Goal: Information Seeking & Learning: Learn about a topic

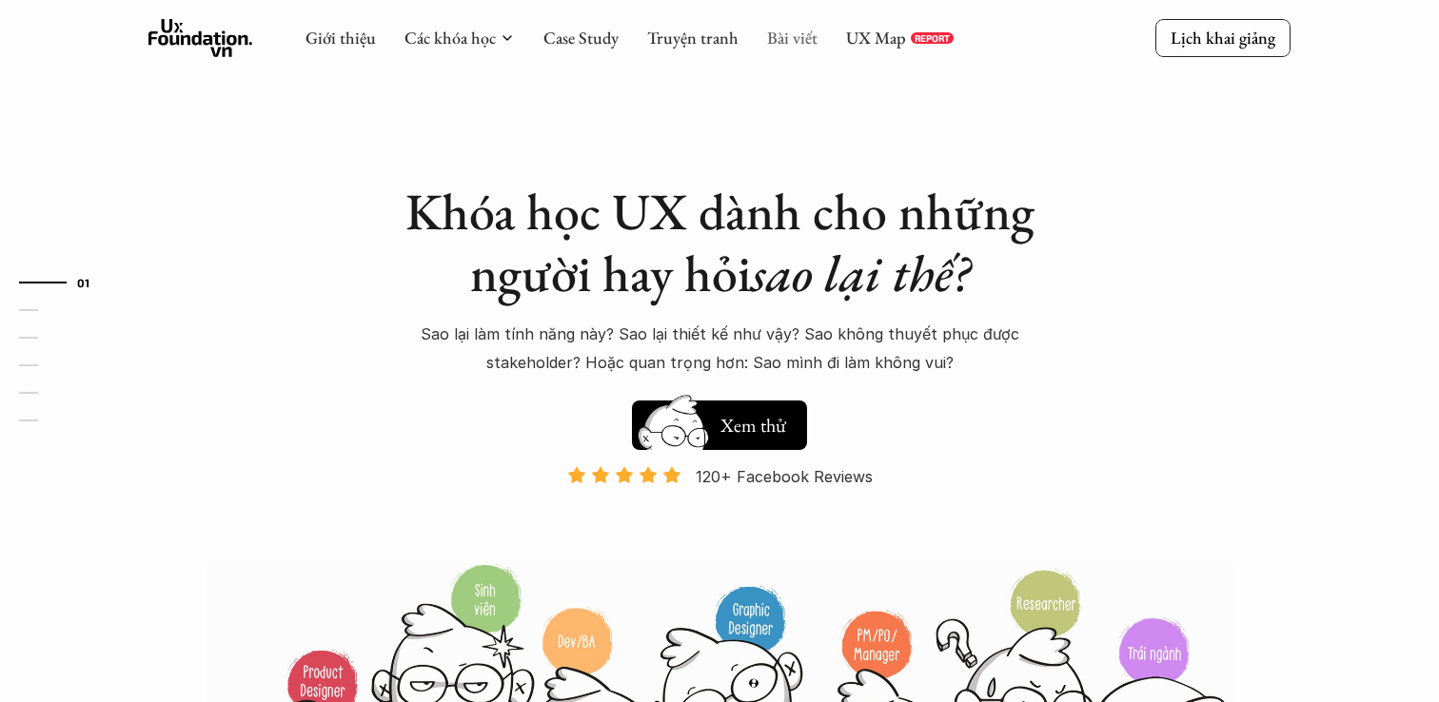
click at [794, 44] on link "Bài viết" at bounding box center [792, 38] width 50 height 22
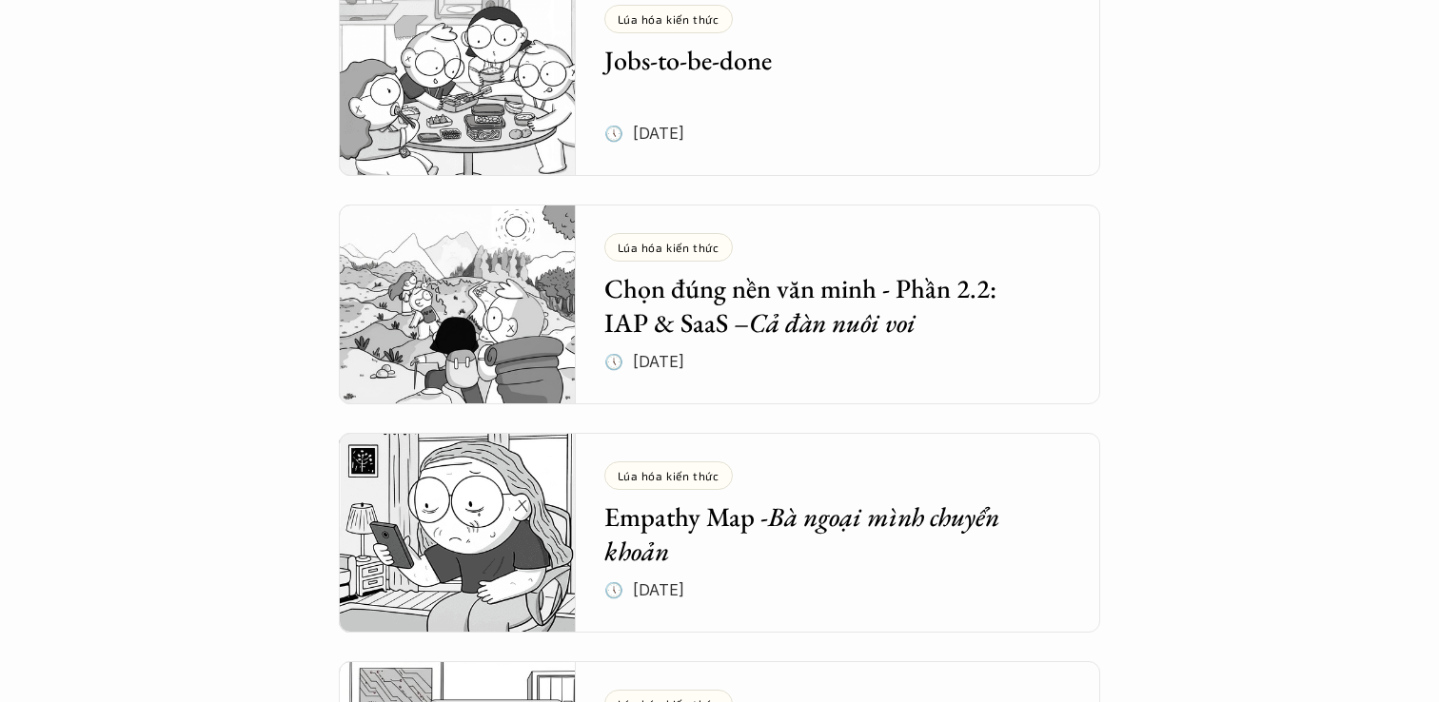
scroll to position [1145, 0]
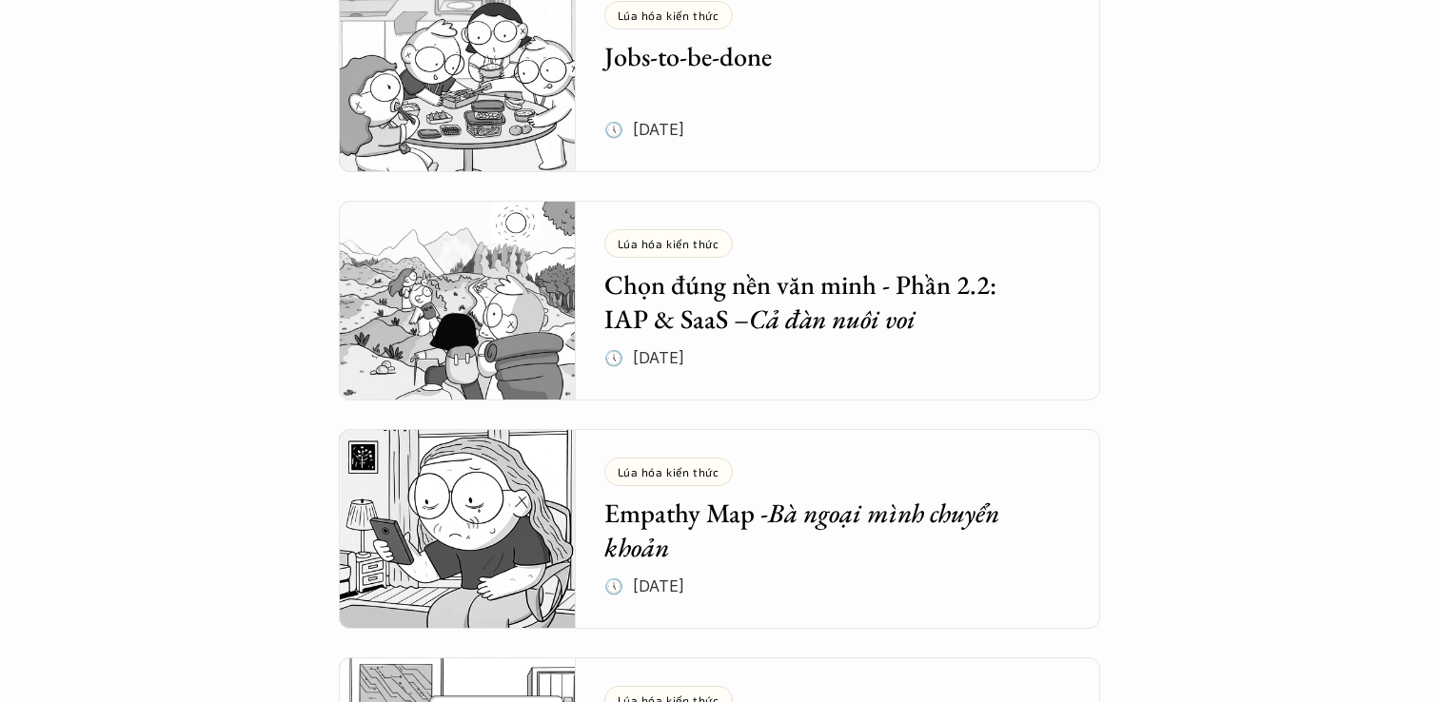
click at [272, 409] on div "Tổng hợp bài viết Dưới dây là những bài viết mà bọn mình hi vọng sẽ cung cấp đư…" at bounding box center [719, 232] width 1439 height 2754
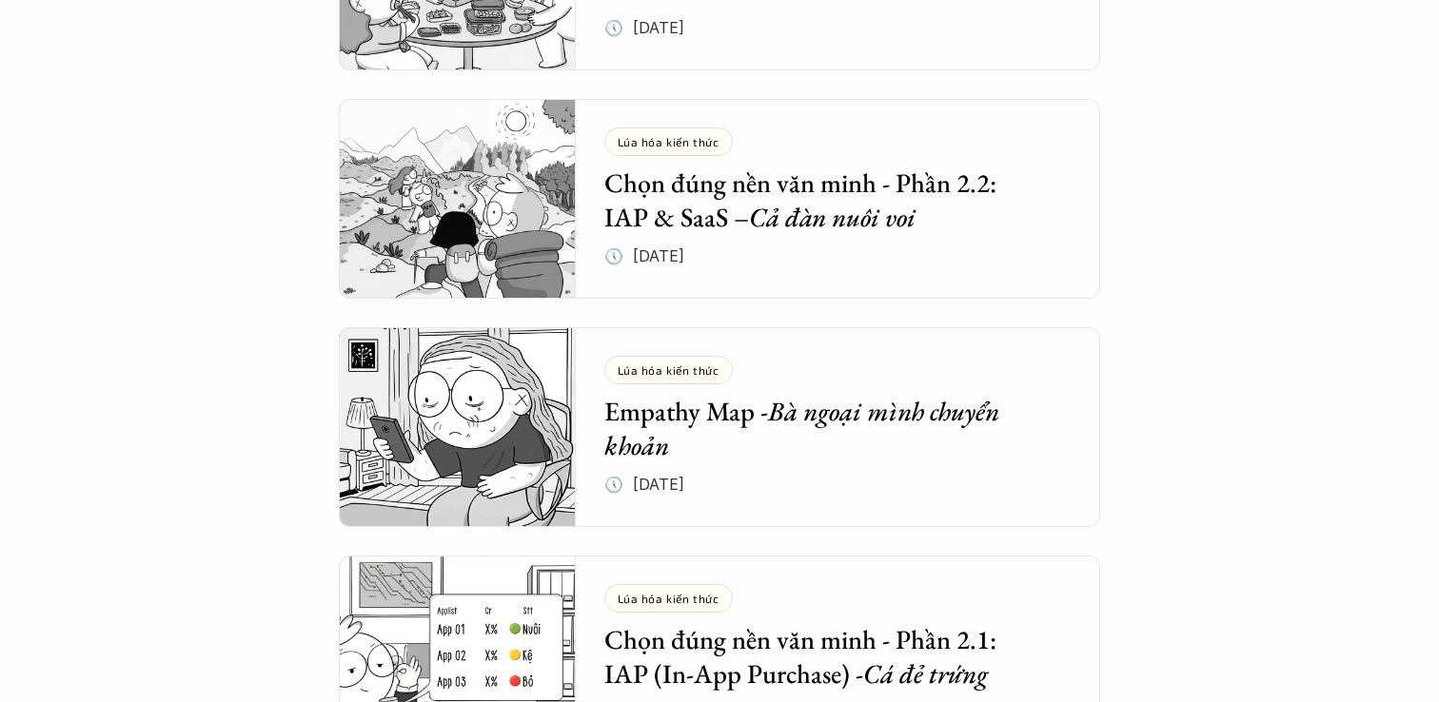
scroll to position [1341, 0]
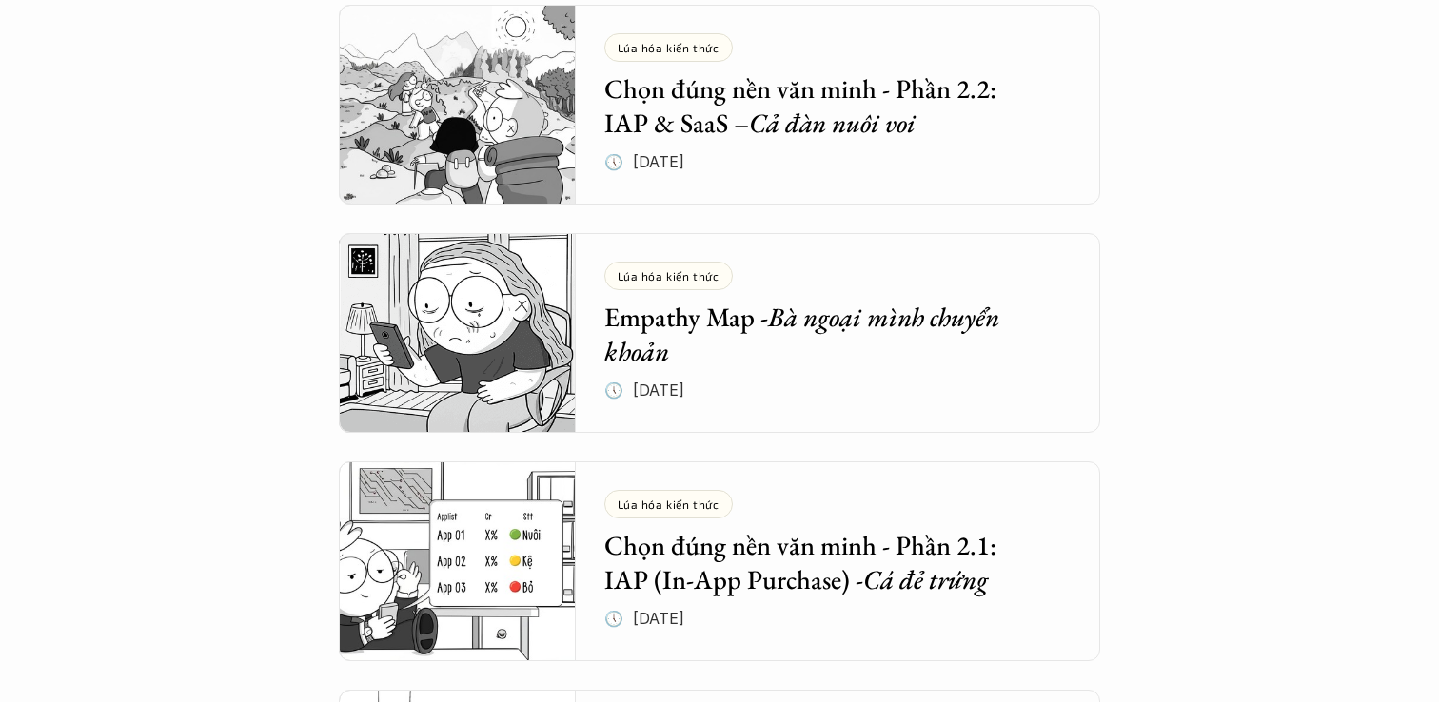
click at [272, 409] on div "Tổng hợp bài viết Dưới dây là những bài viết mà bọn mình hi vọng sẽ cung cấp đư…" at bounding box center [719, 36] width 1439 height 2754
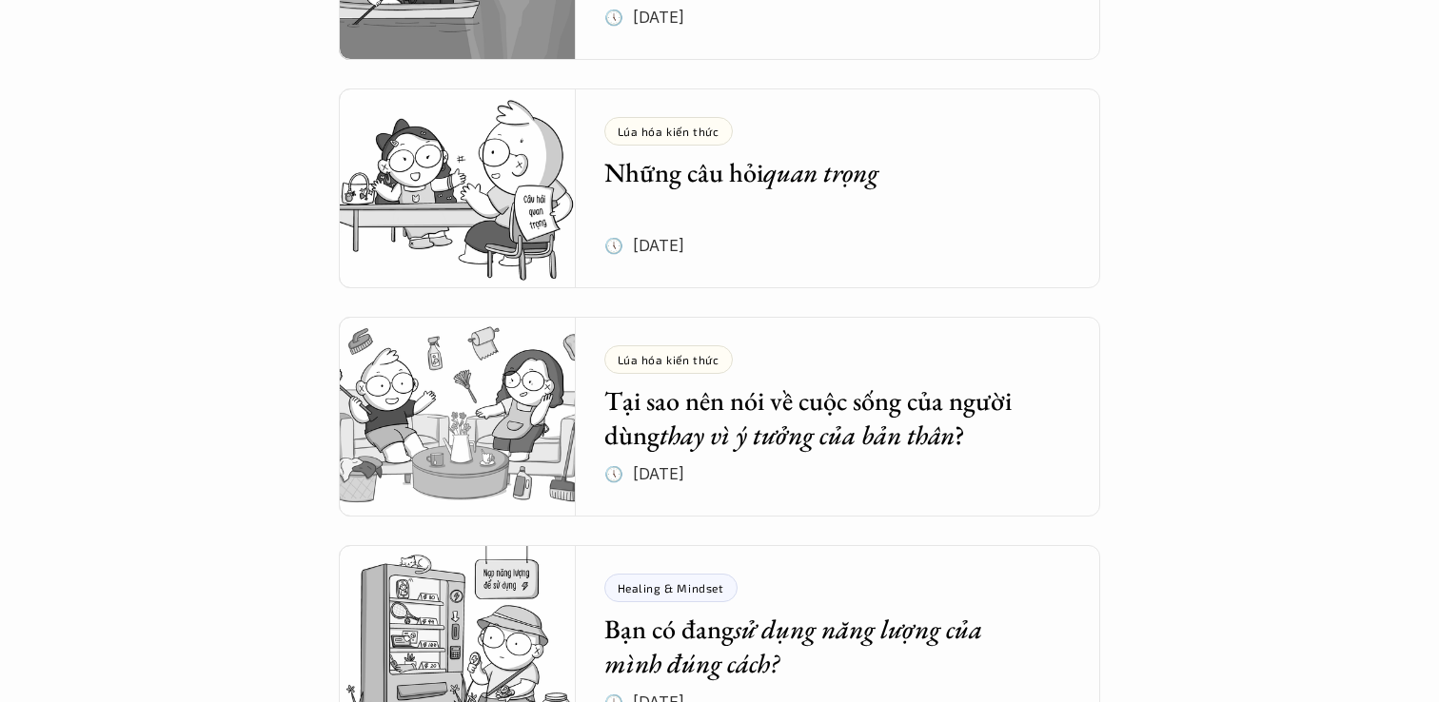
scroll to position [4686, 0]
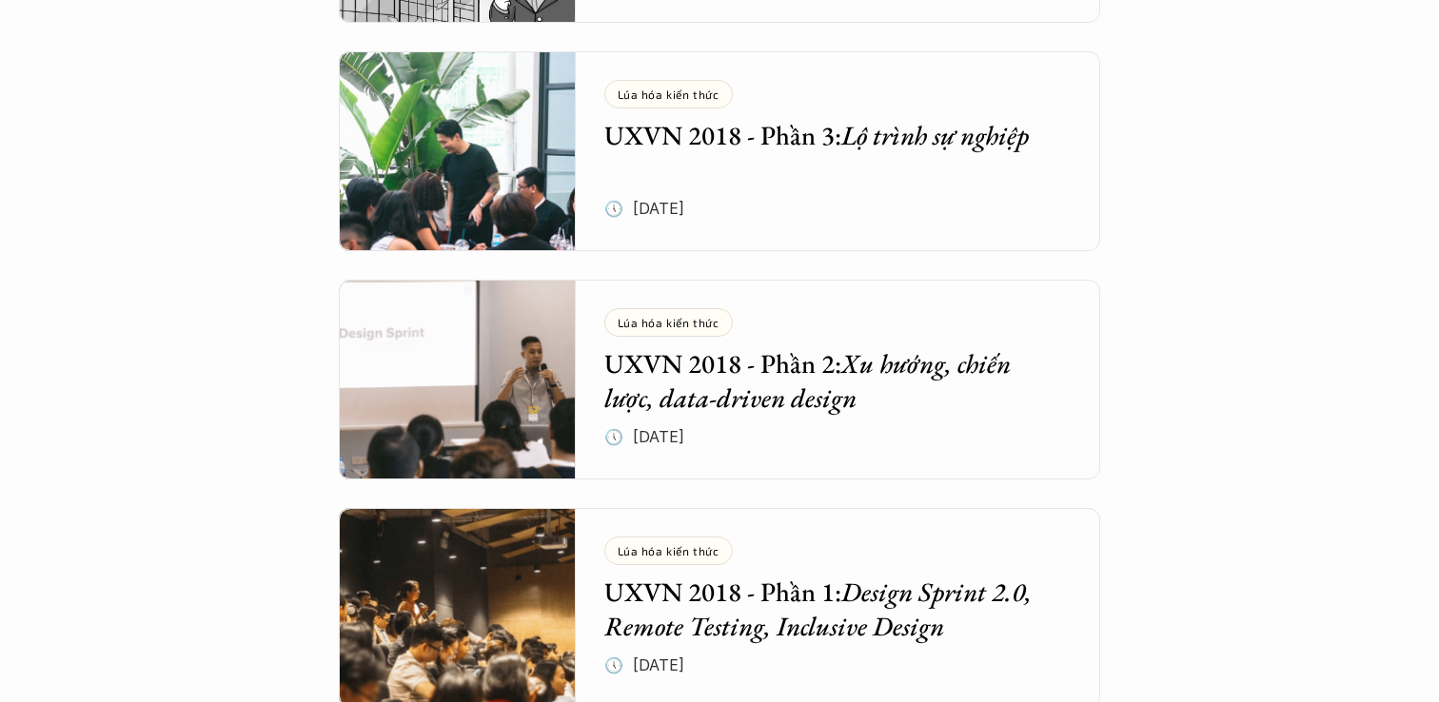
scroll to position [5635, 0]
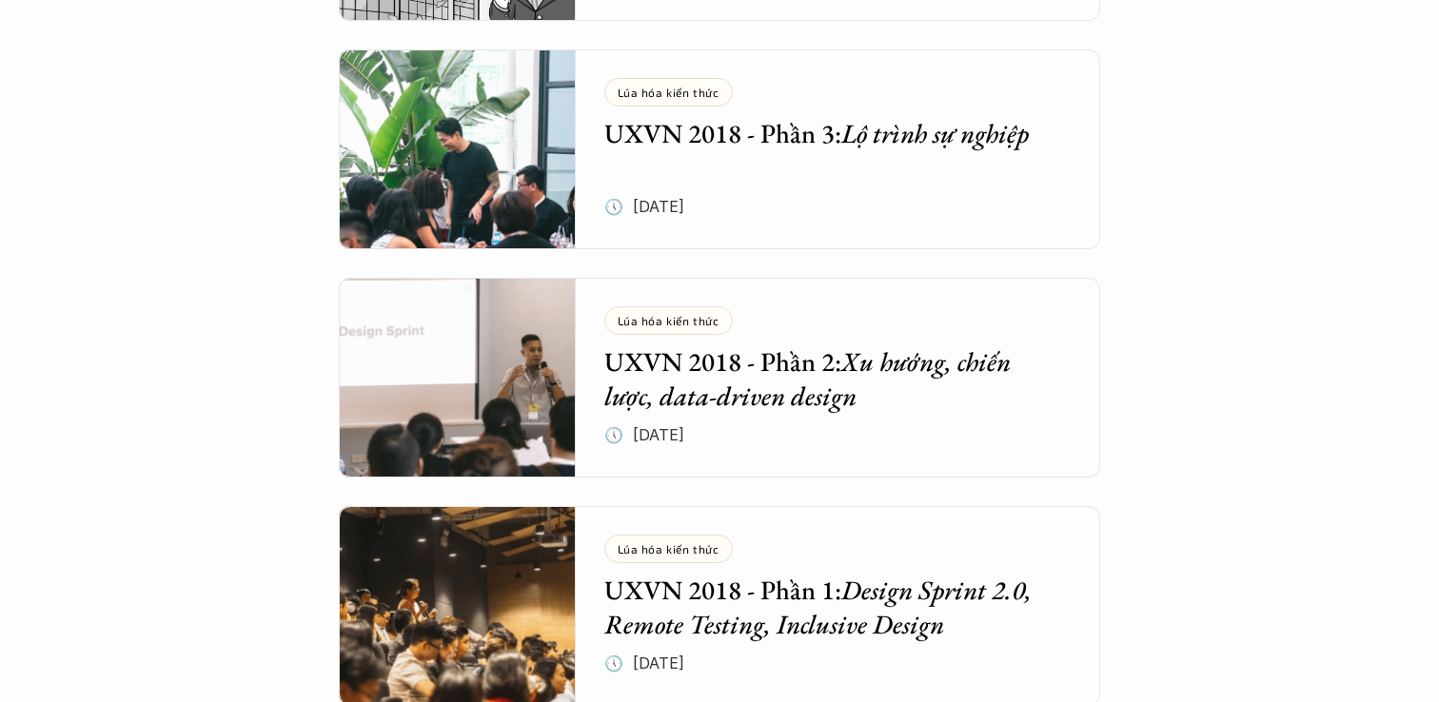
click at [710, 139] on h5 "UXVN 2018 - Phần 3: Lộ trình sự nghiệp" at bounding box center [824, 133] width 440 height 34
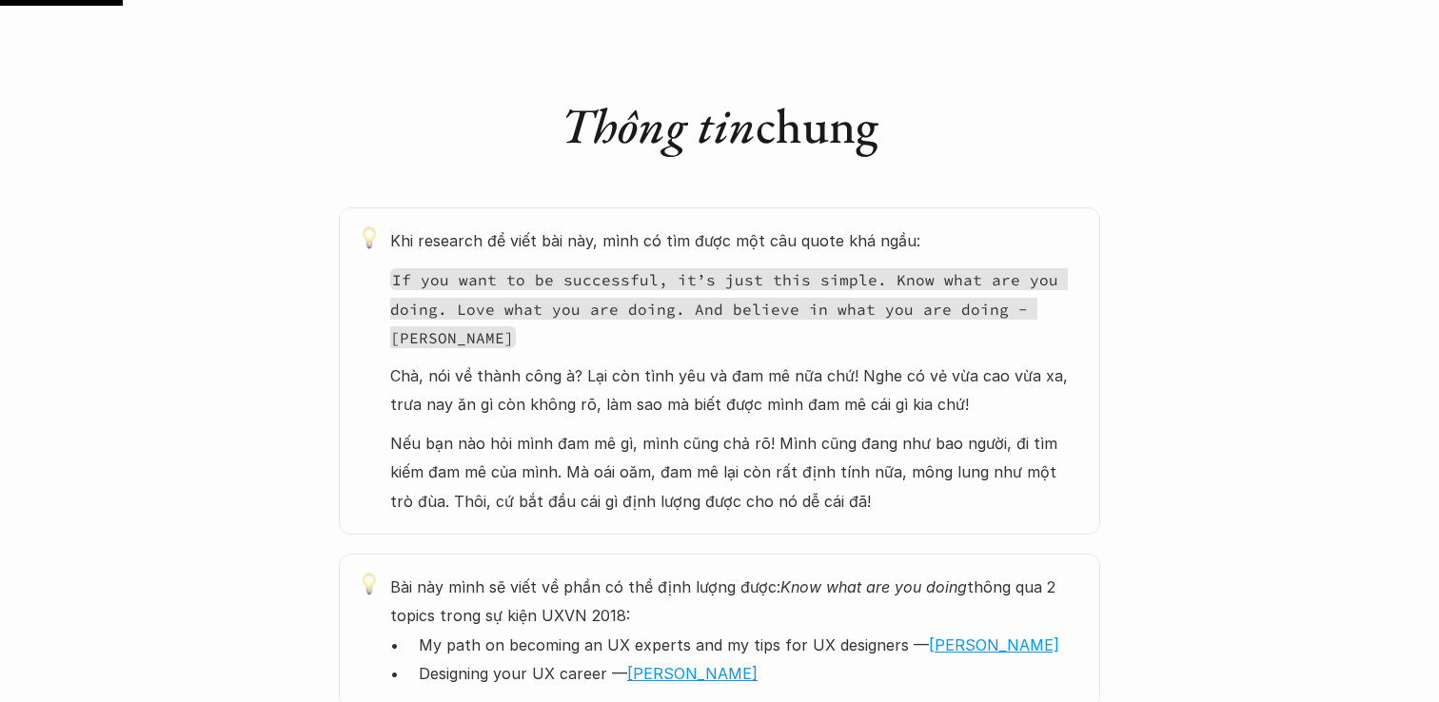
scroll to position [942, 0]
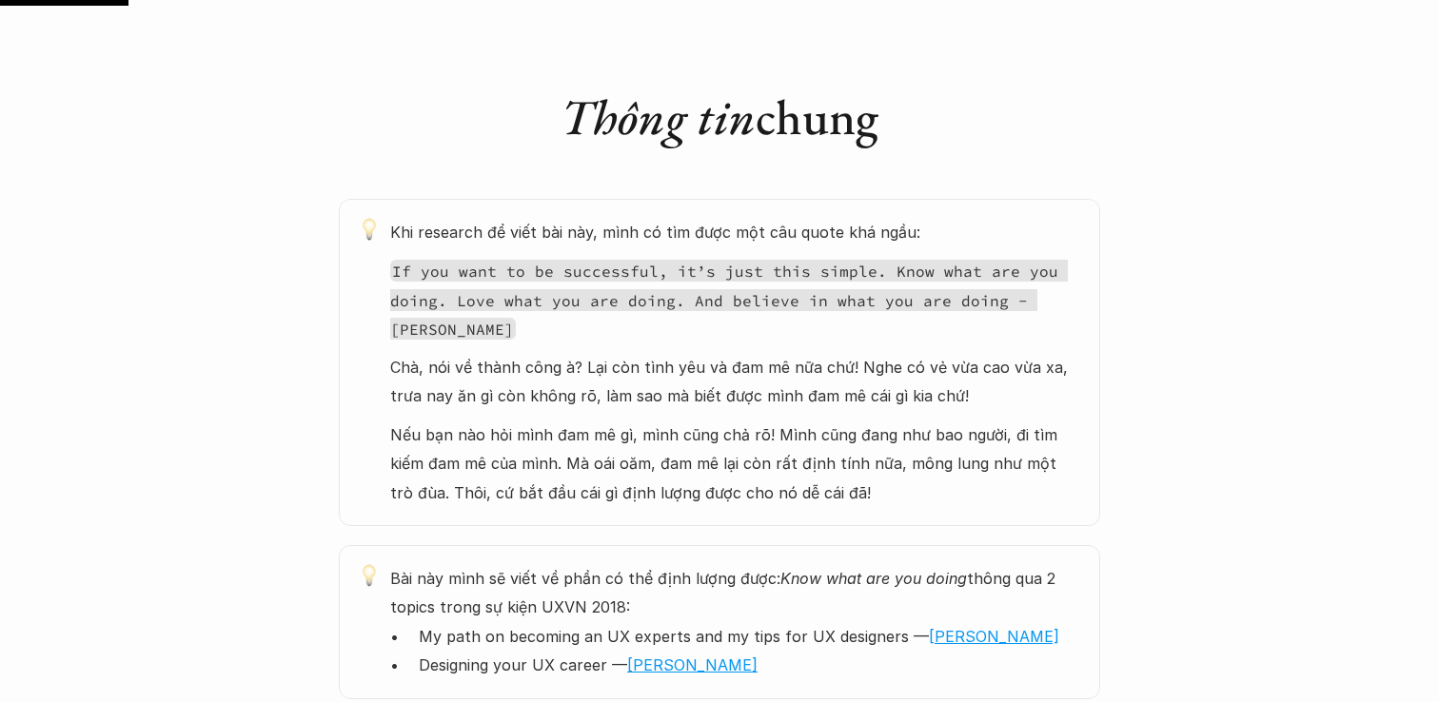
click at [527, 294] on code "If you want to be successful, it’s just this simple. Know what are you doing. L…" at bounding box center [728, 300] width 677 height 80
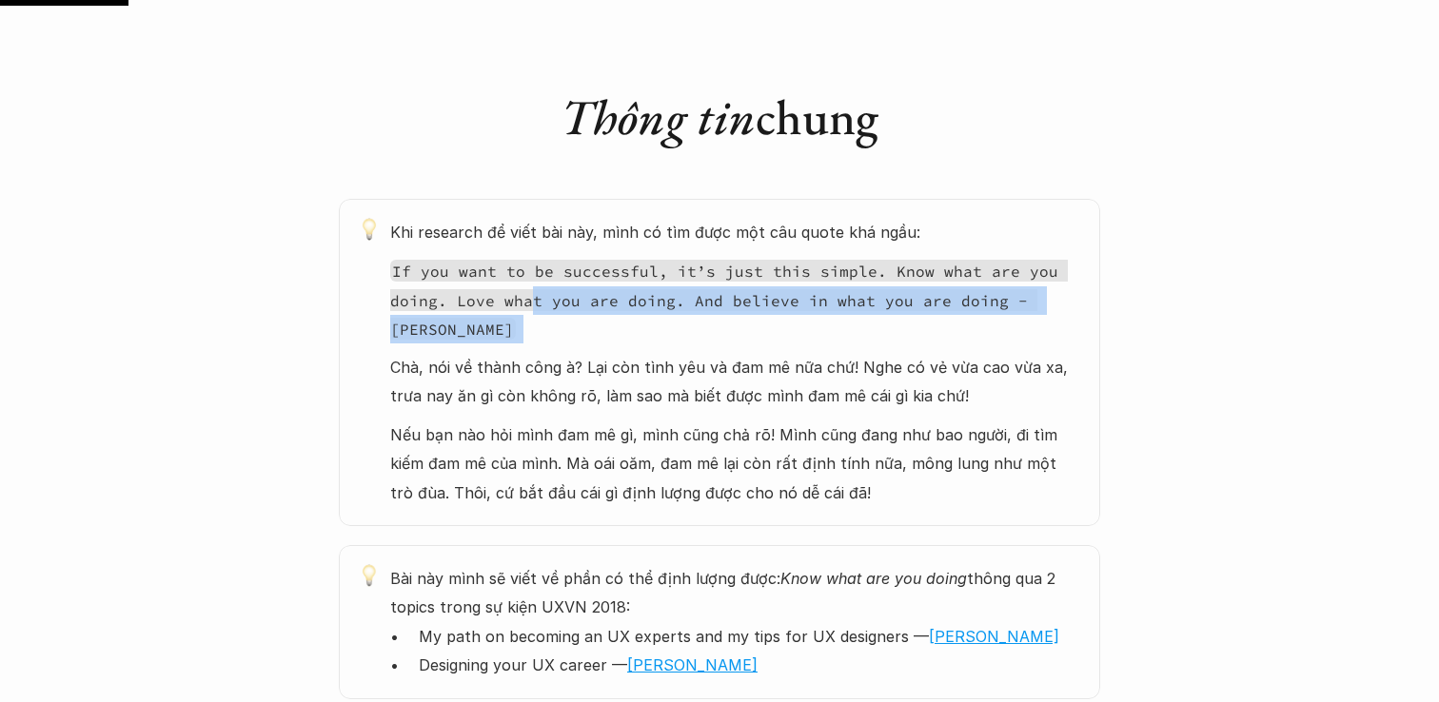
click at [524, 307] on code "If you want to be successful, it’s just this simple. Know what are you doing. L…" at bounding box center [728, 300] width 677 height 80
click at [493, 453] on p "Nếu bạn nào hỏi mình đam mê gì, mình cũng chả rõ! Mình cũng đang như bao người,…" at bounding box center [735, 464] width 691 height 87
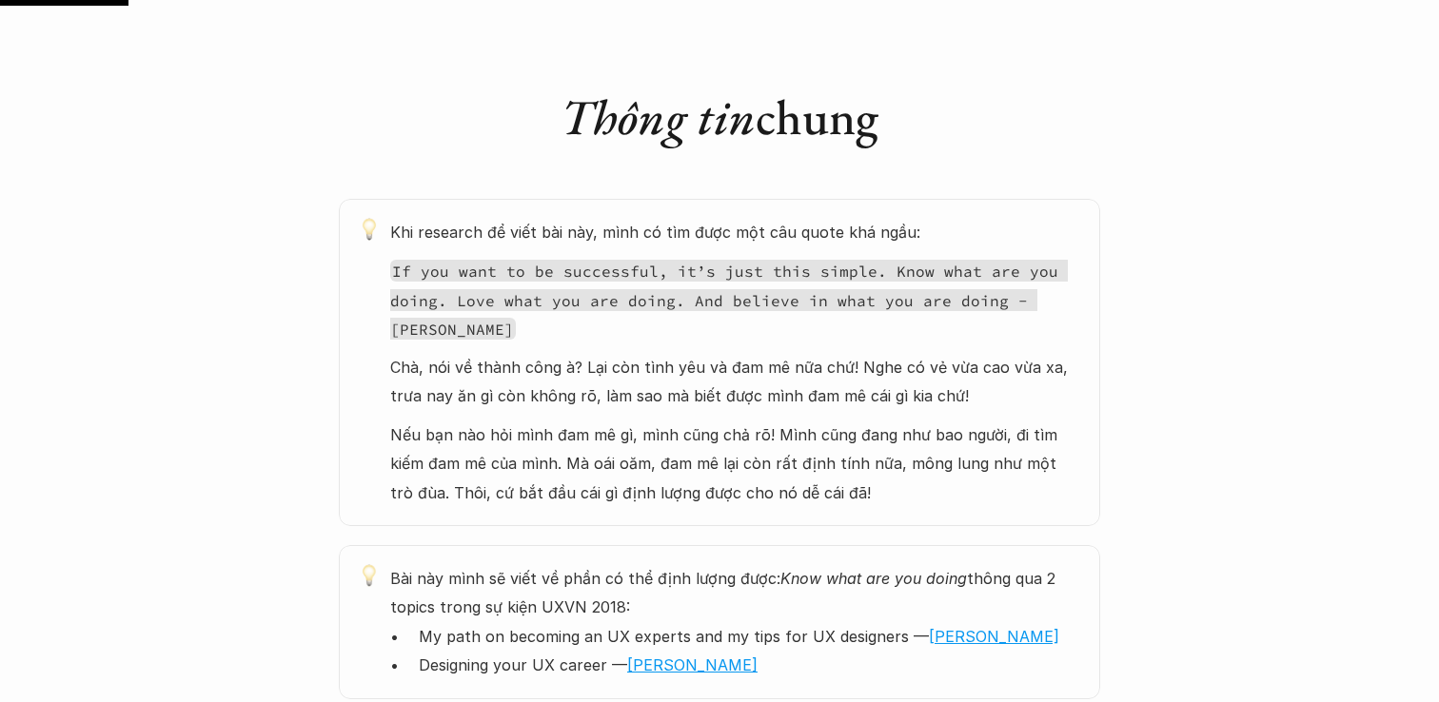
click at [493, 453] on p "Nếu bạn nào hỏi mình đam mê gì, mình cũng chả rõ! Mình cũng đang như bao người,…" at bounding box center [735, 464] width 691 height 87
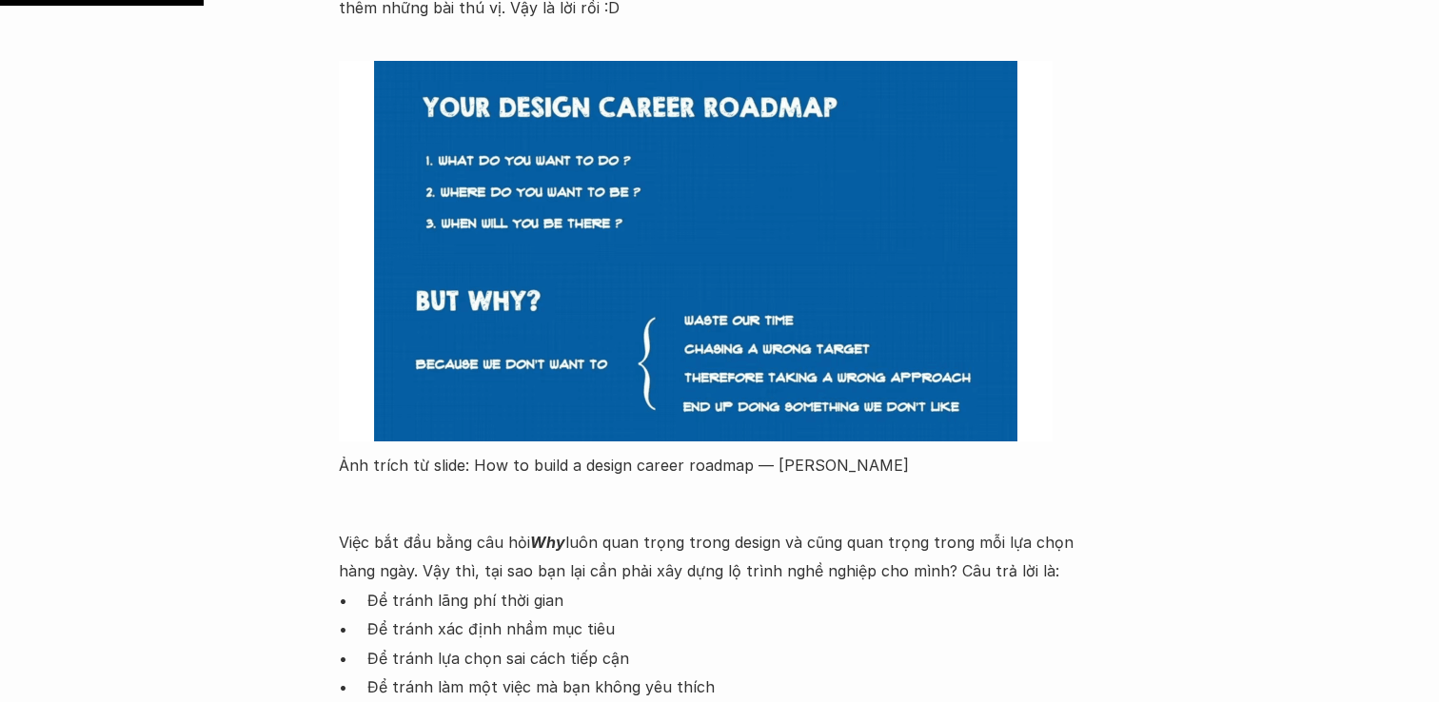
scroll to position [1831, 0]
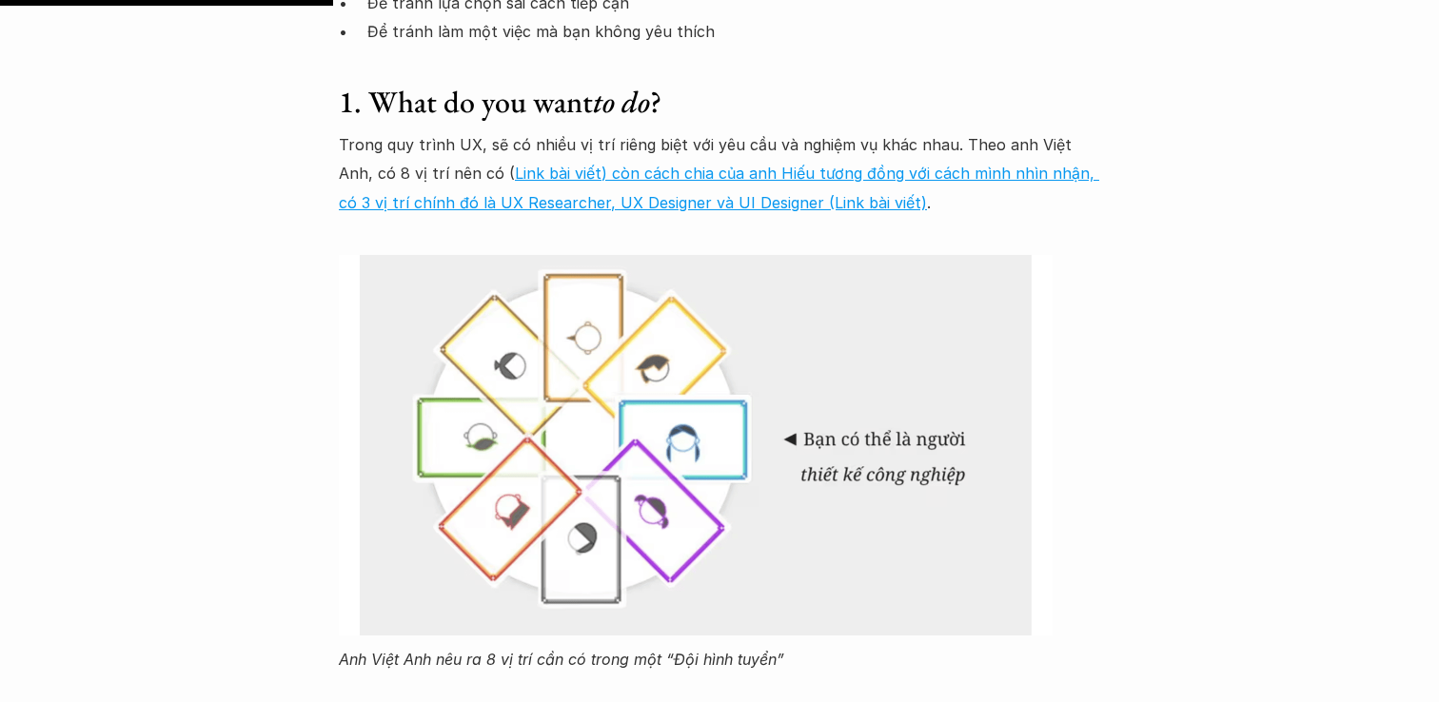
scroll to position [2459, 0]
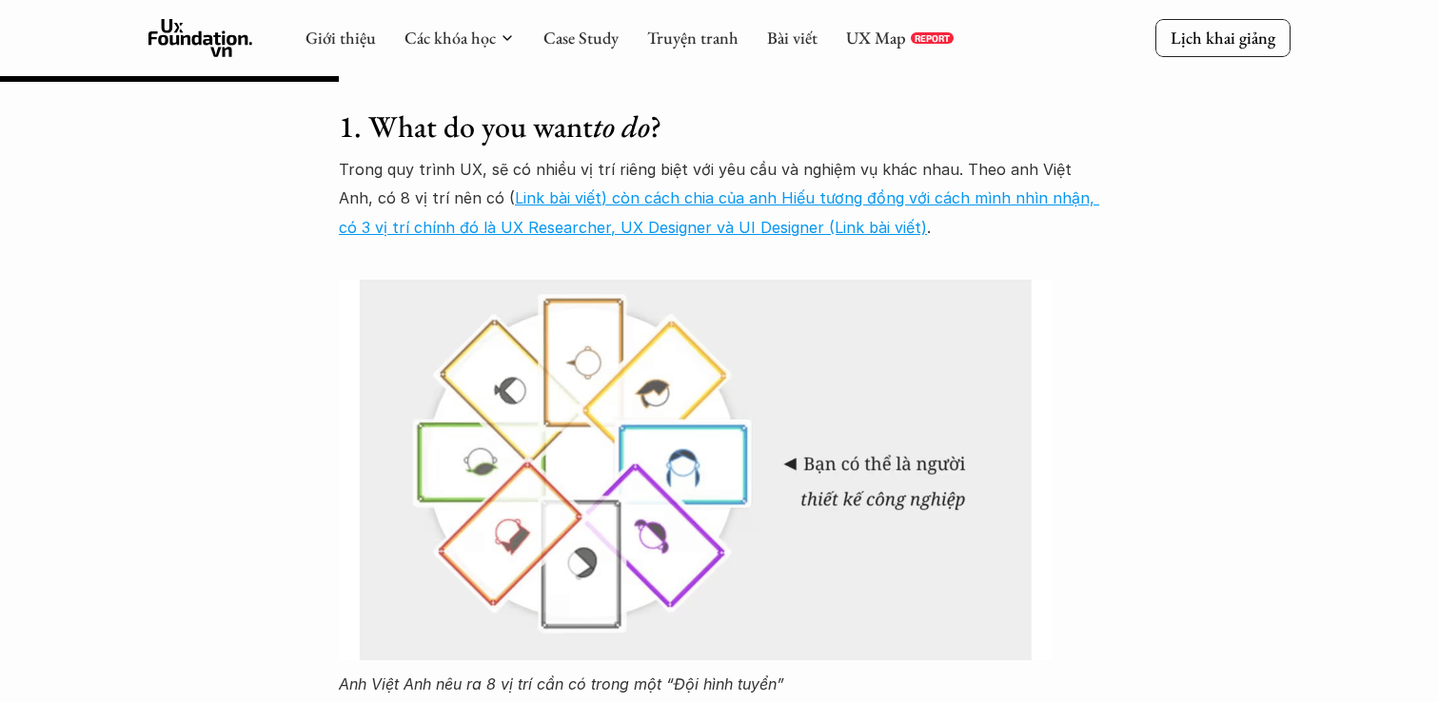
scroll to position [2412, 0]
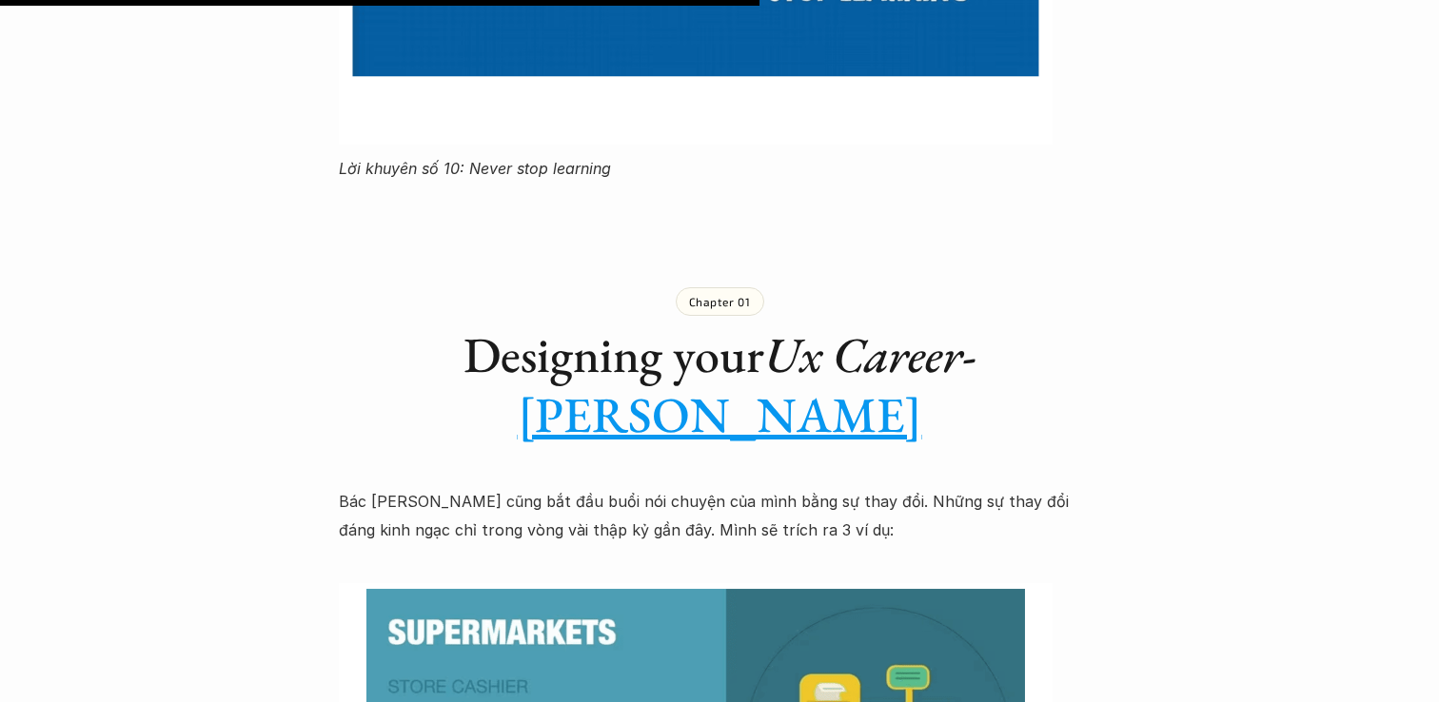
scroll to position [5680, 0]
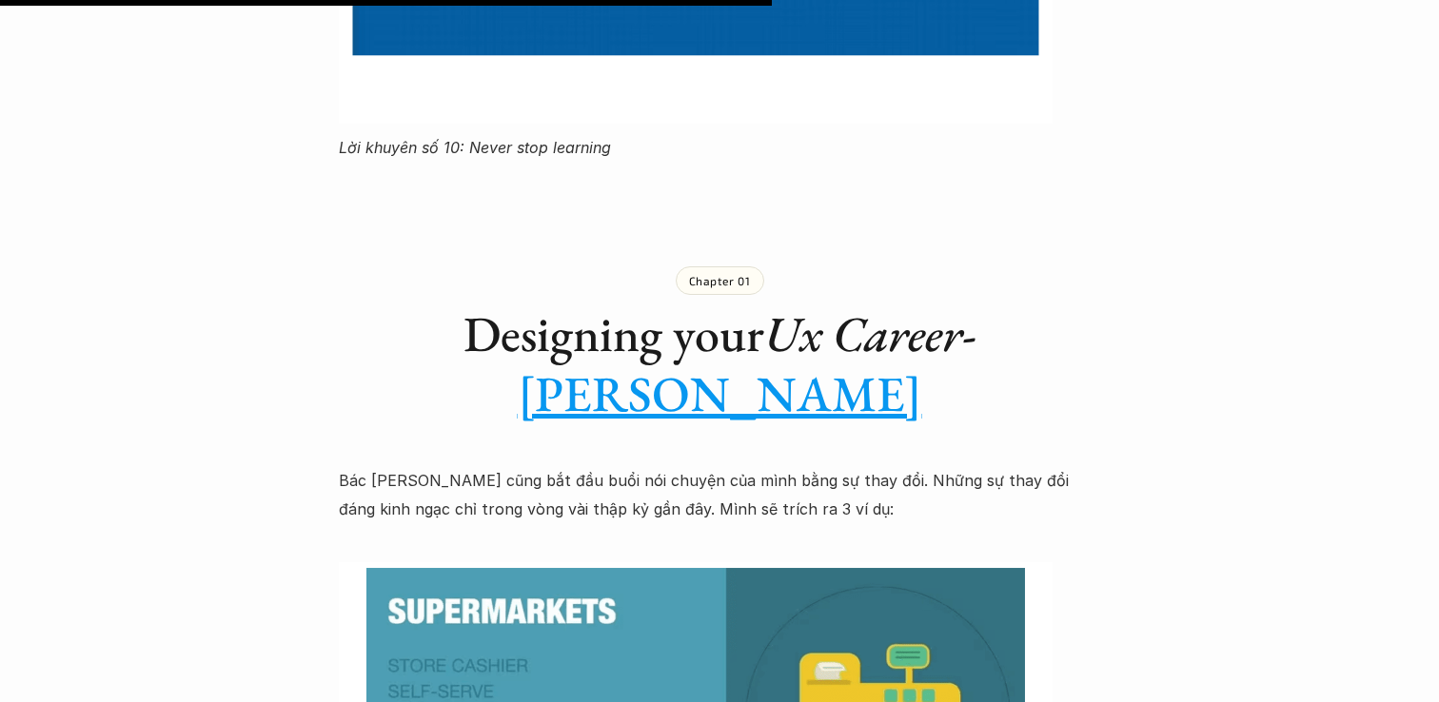
click at [297, 411] on div "Lúa hóa kiến thức UXVN 2018 - Phần 3: Lộ trình sự nghiệp 🕔 [DATE] 🧑‍🎓 Ông giáo …" at bounding box center [719, 72] width 1439 height 11314
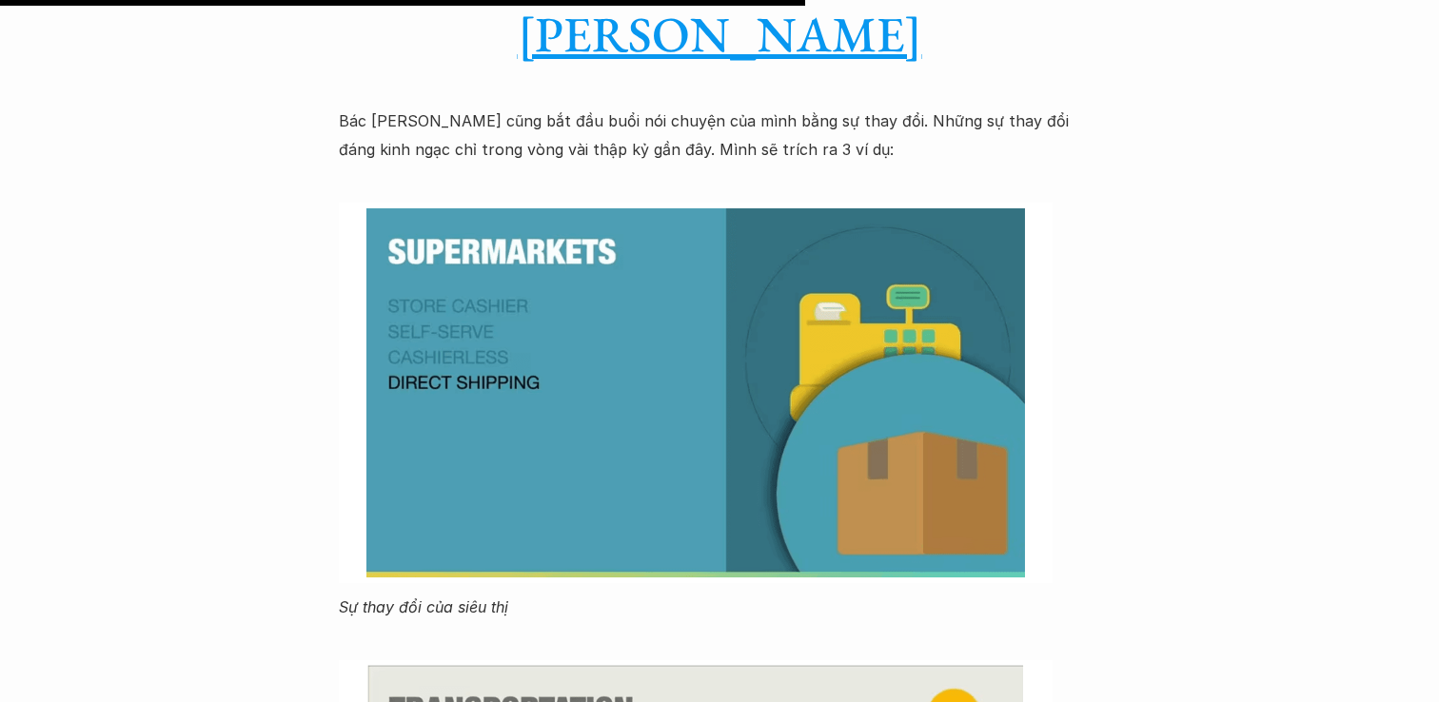
scroll to position [6075, 0]
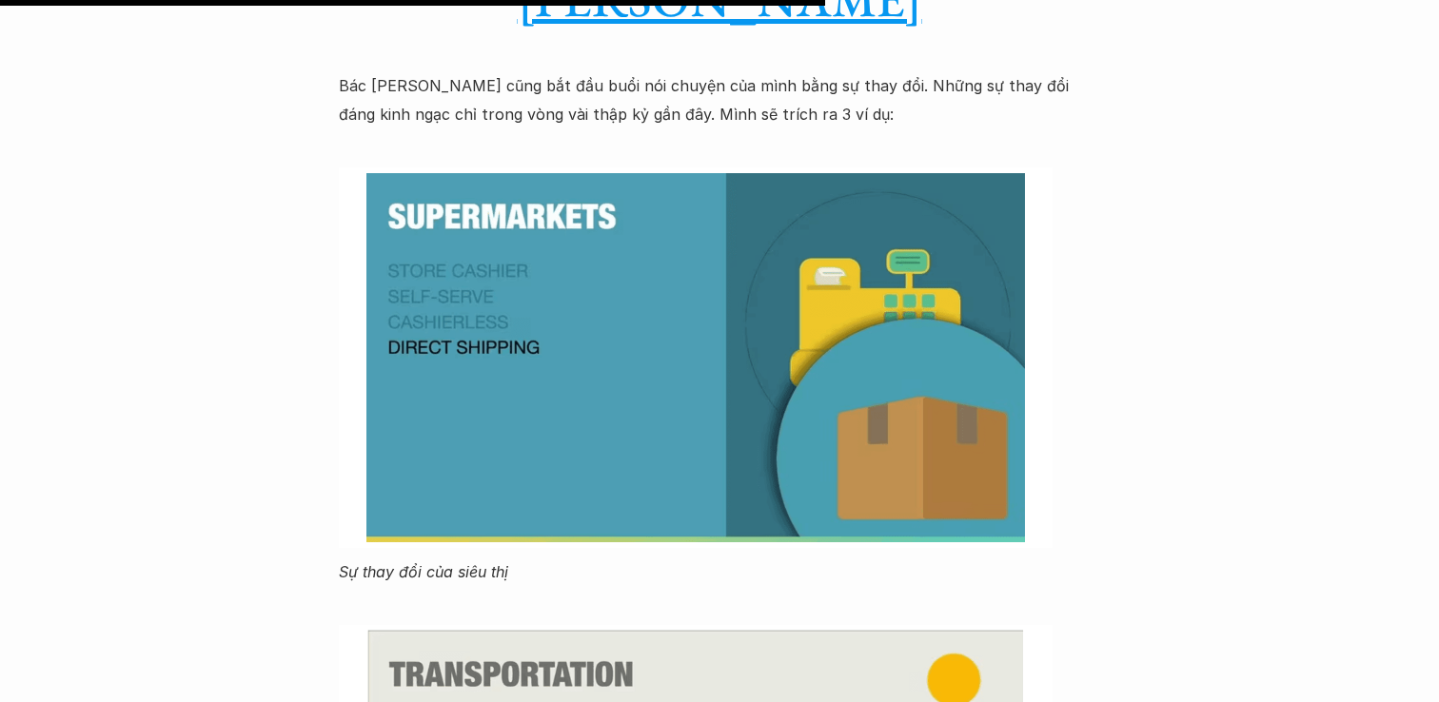
click at [429, 324] on img at bounding box center [696, 357] width 714 height 381
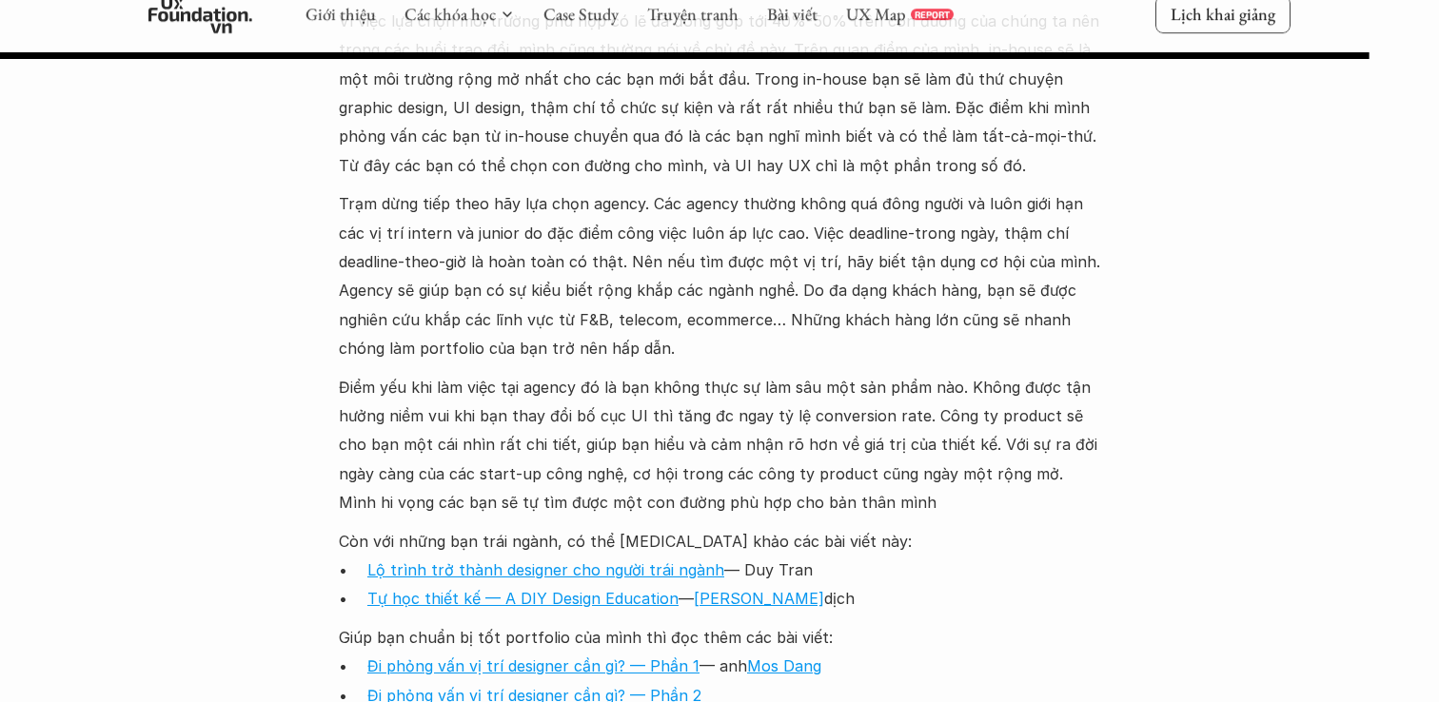
scroll to position [10125, 0]
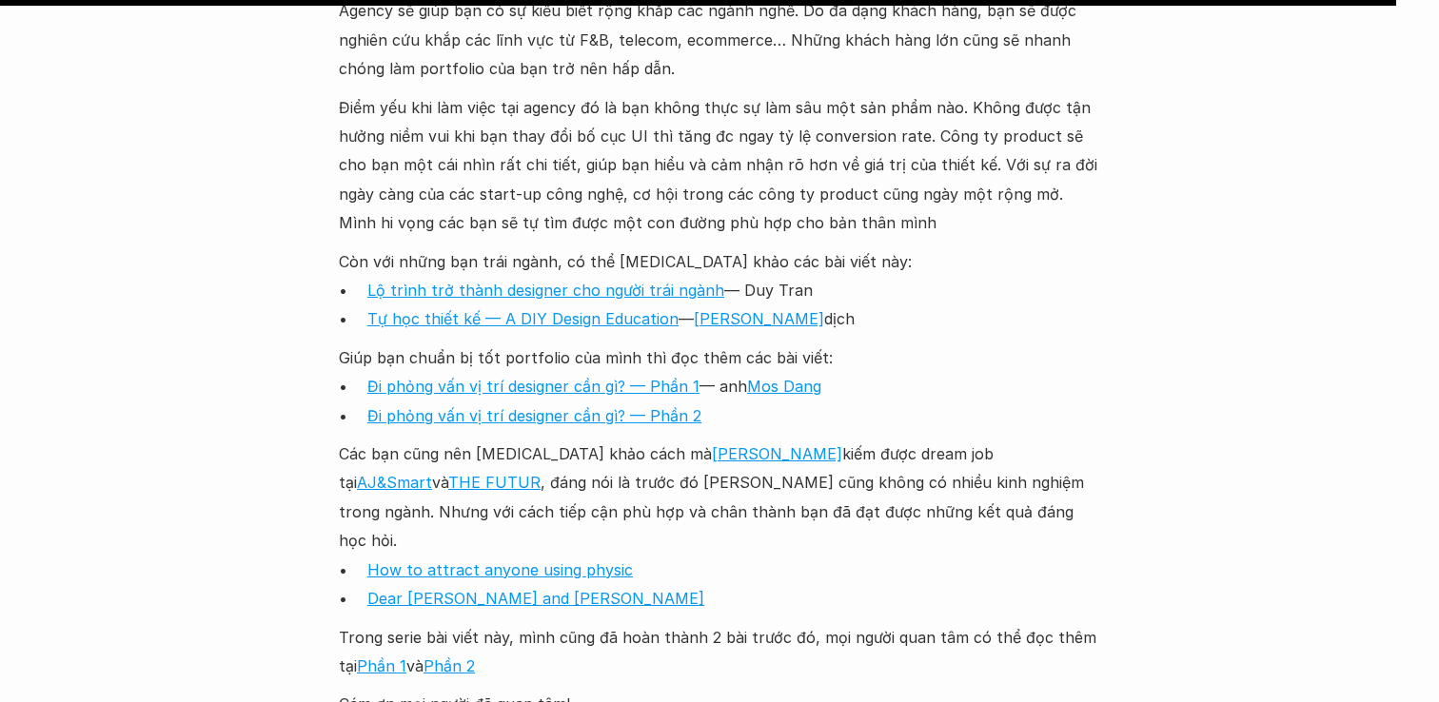
scroll to position [10390, 0]
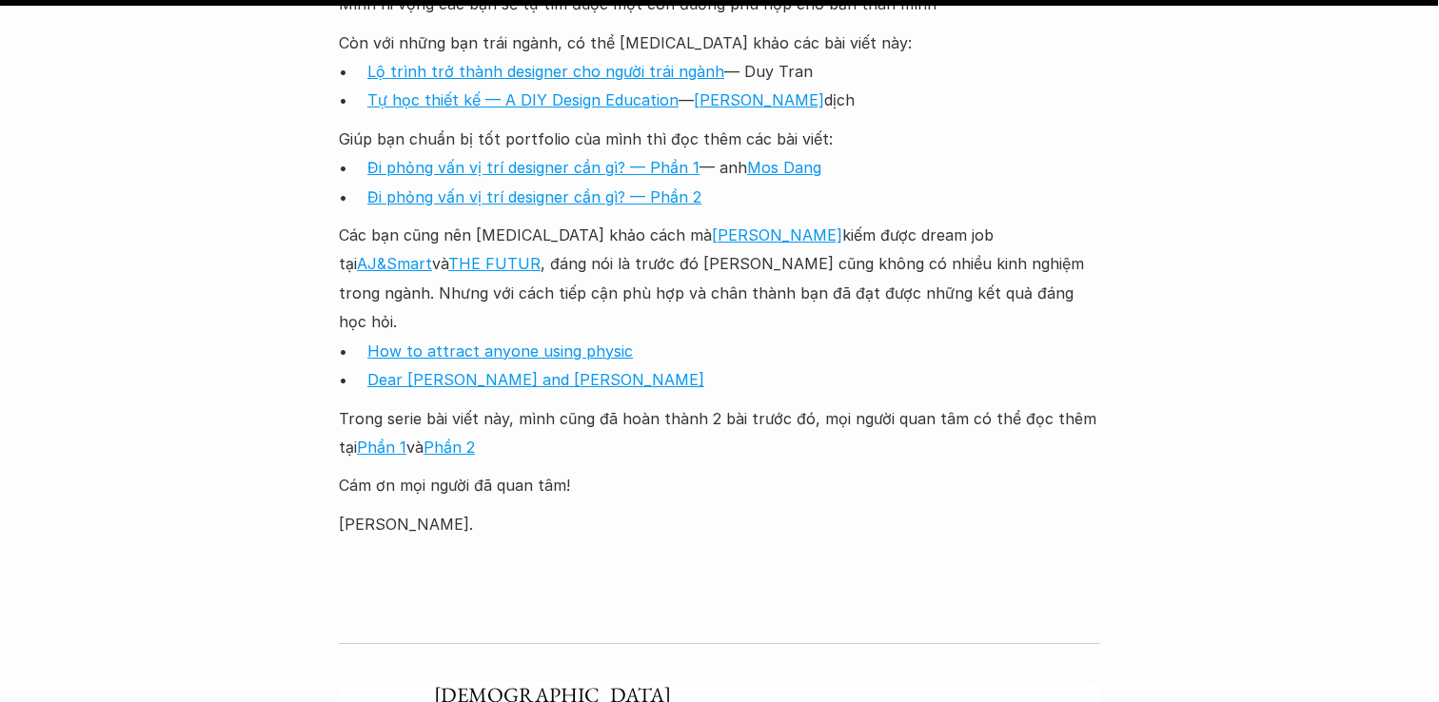
scroll to position [10609, 0]
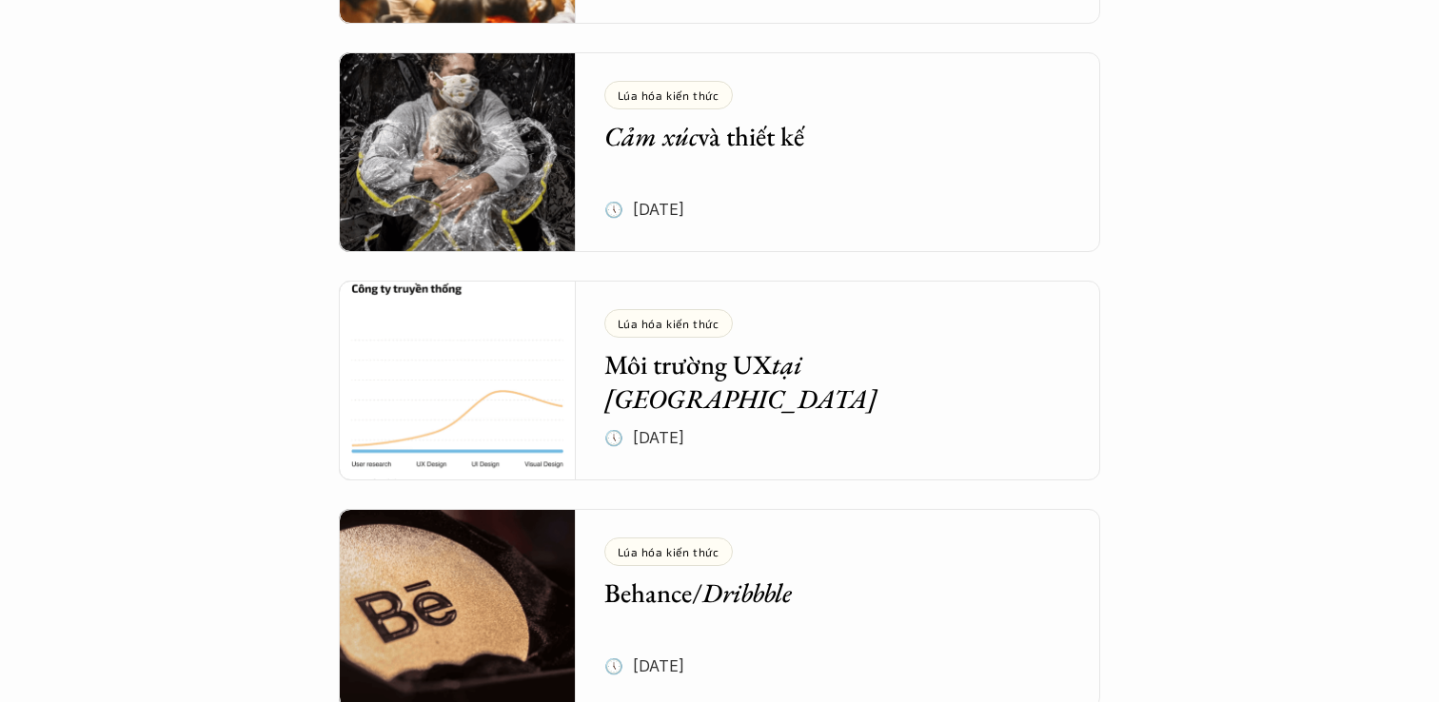
scroll to position [6325, 0]
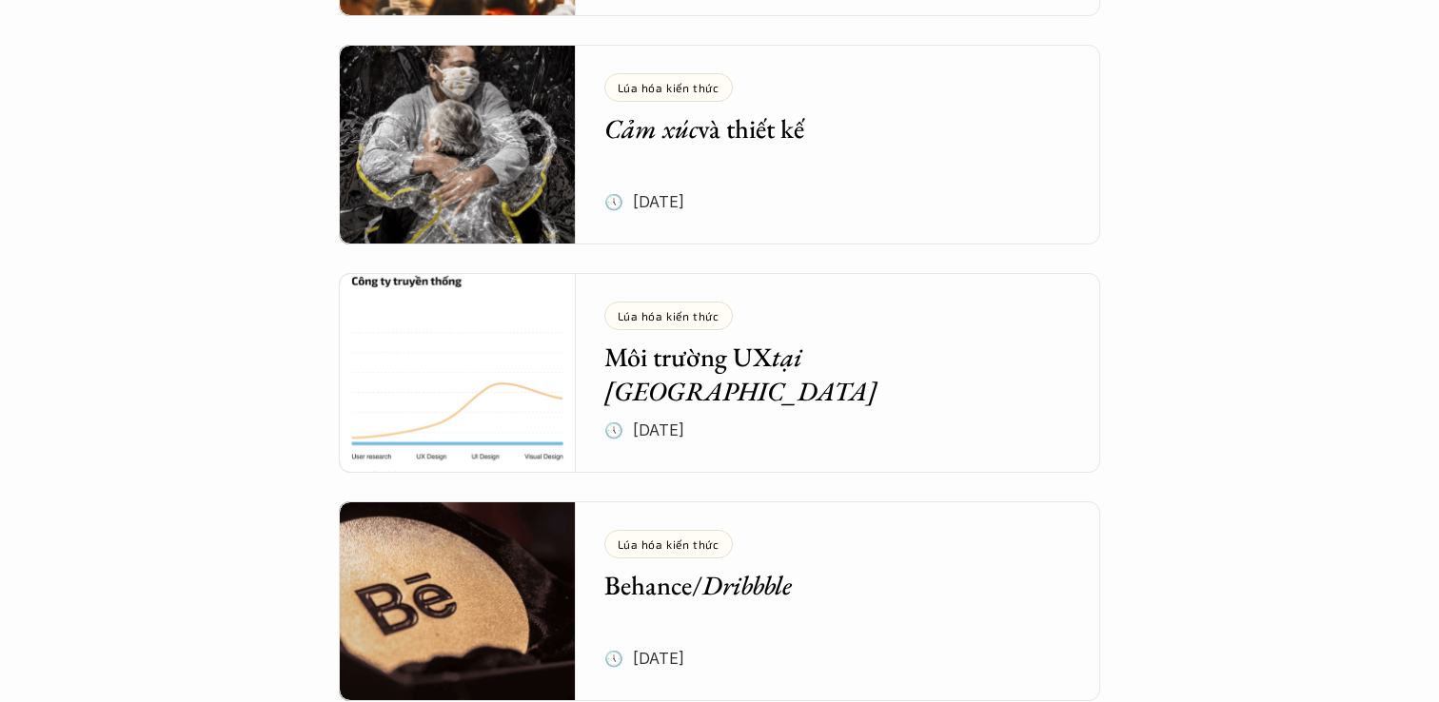
click at [685, 369] on h5 "Môi trường UX tại [GEOGRAPHIC_DATA]" at bounding box center [824, 374] width 440 height 69
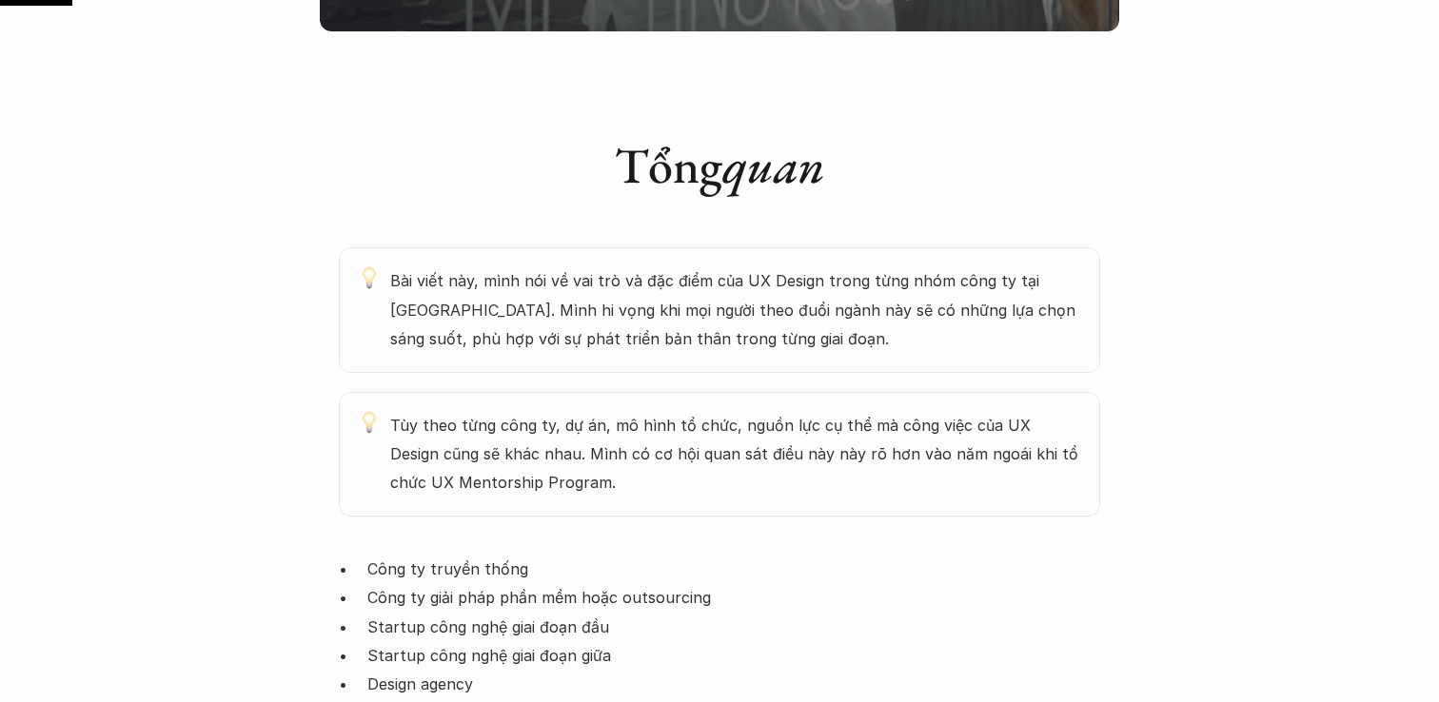
scroll to position [913, 0]
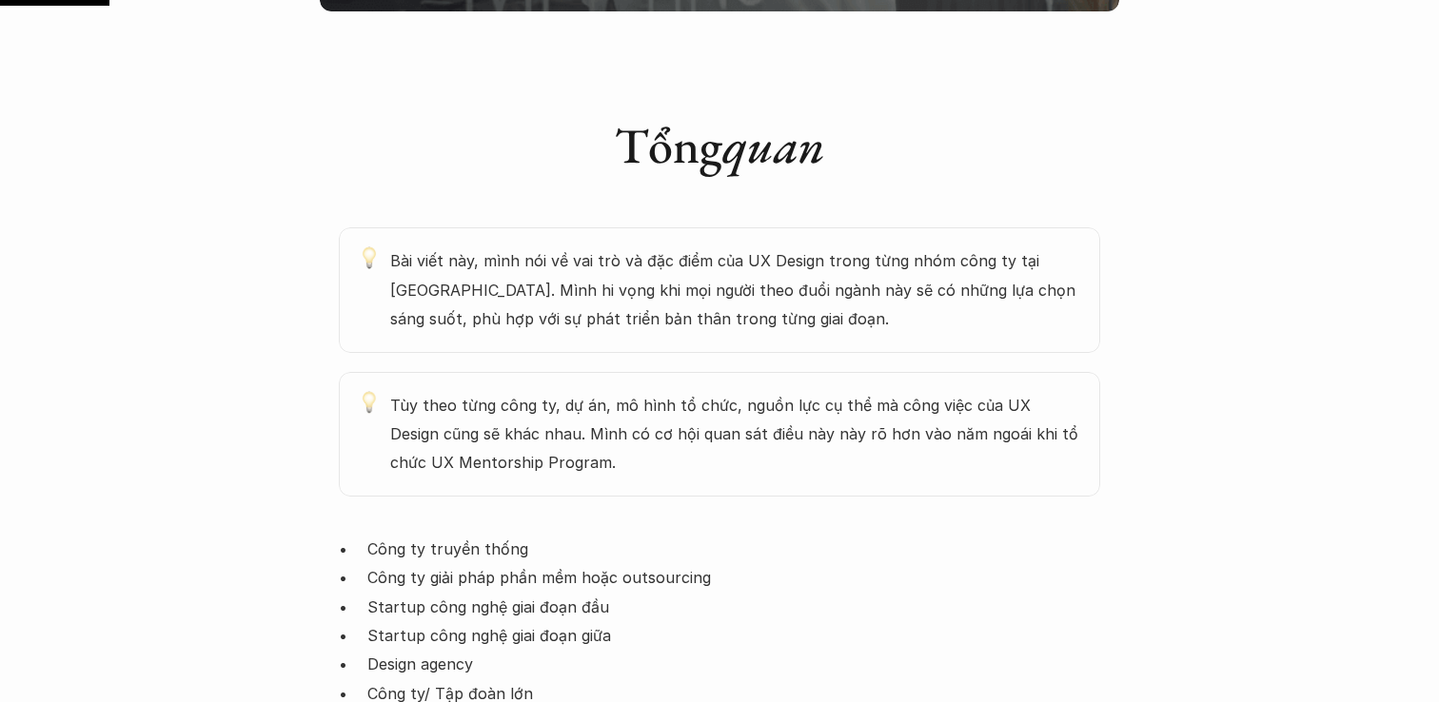
click at [406, 535] on p "Công ty truyền thống" at bounding box center [733, 549] width 733 height 29
click at [470, 391] on p "Tùy theo từng công ty, dự án, mô hình tổ chức, nguồn lực cụ thể mà công việc củ…" at bounding box center [735, 434] width 691 height 87
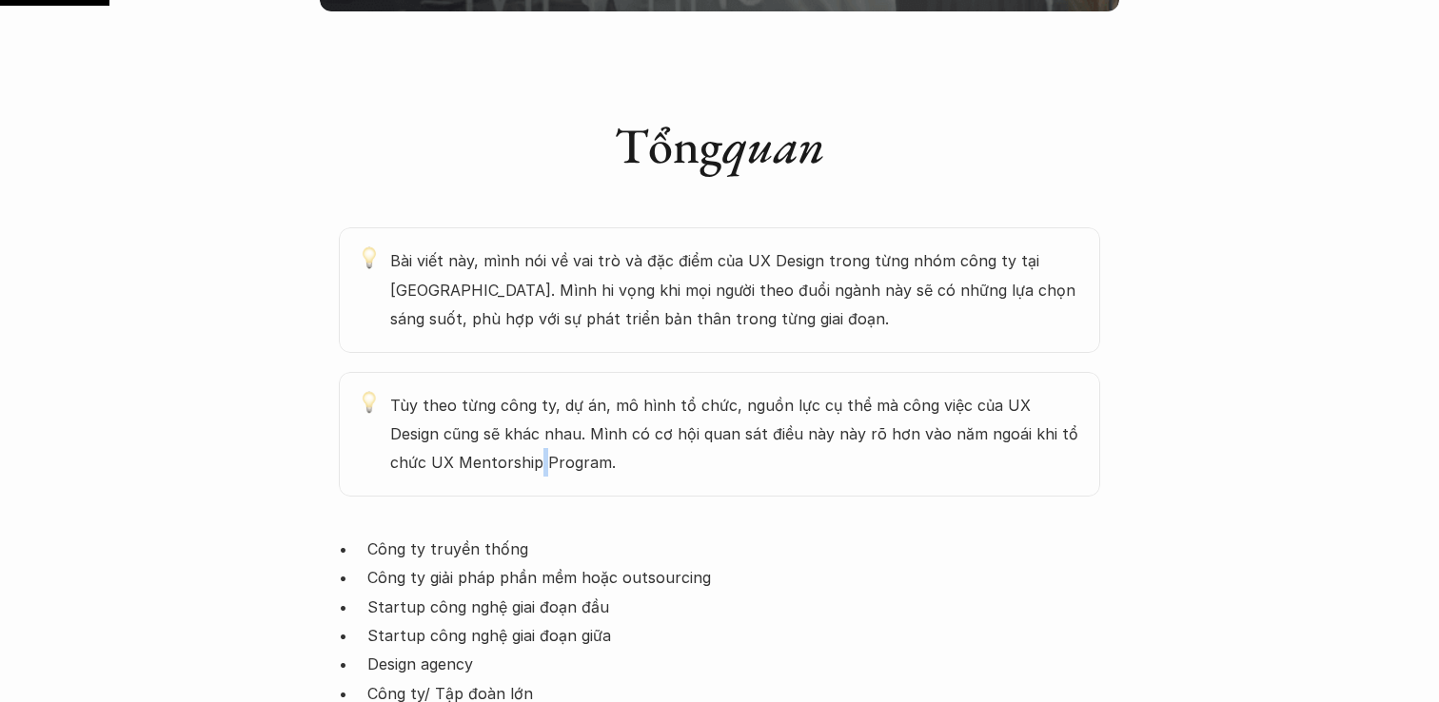
click at [470, 391] on p "Tùy theo từng công ty, dự án, mô hình tổ chức, nguồn lực cụ thể mà công việc củ…" at bounding box center [735, 434] width 691 height 87
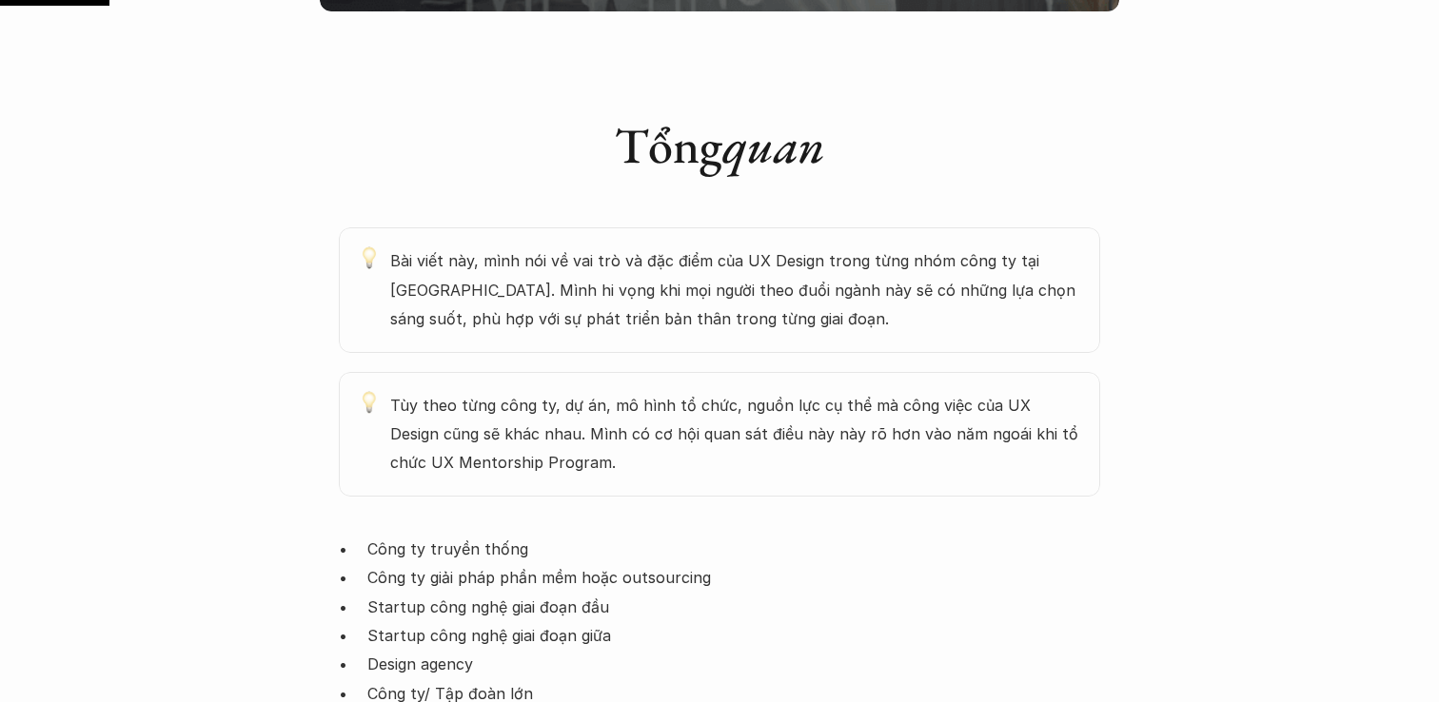
click at [471, 162] on div "Tổng quan Bài viết này, mình nói về vai trò và đặc điểm của UX Design trong từn…" at bounding box center [719, 272] width 761 height 447
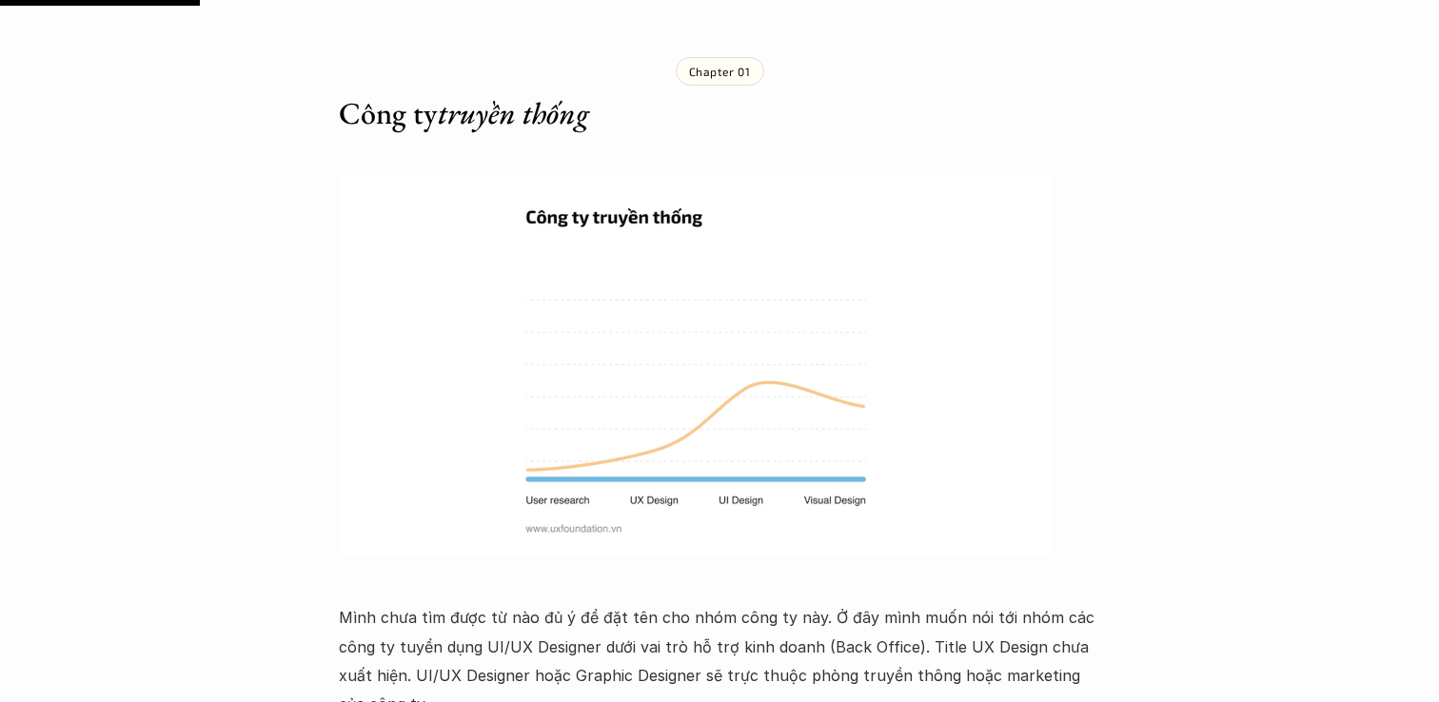
scroll to position [1671, 0]
click at [611, 413] on img at bounding box center [696, 363] width 714 height 381
click at [466, 469] on img at bounding box center [696, 363] width 714 height 381
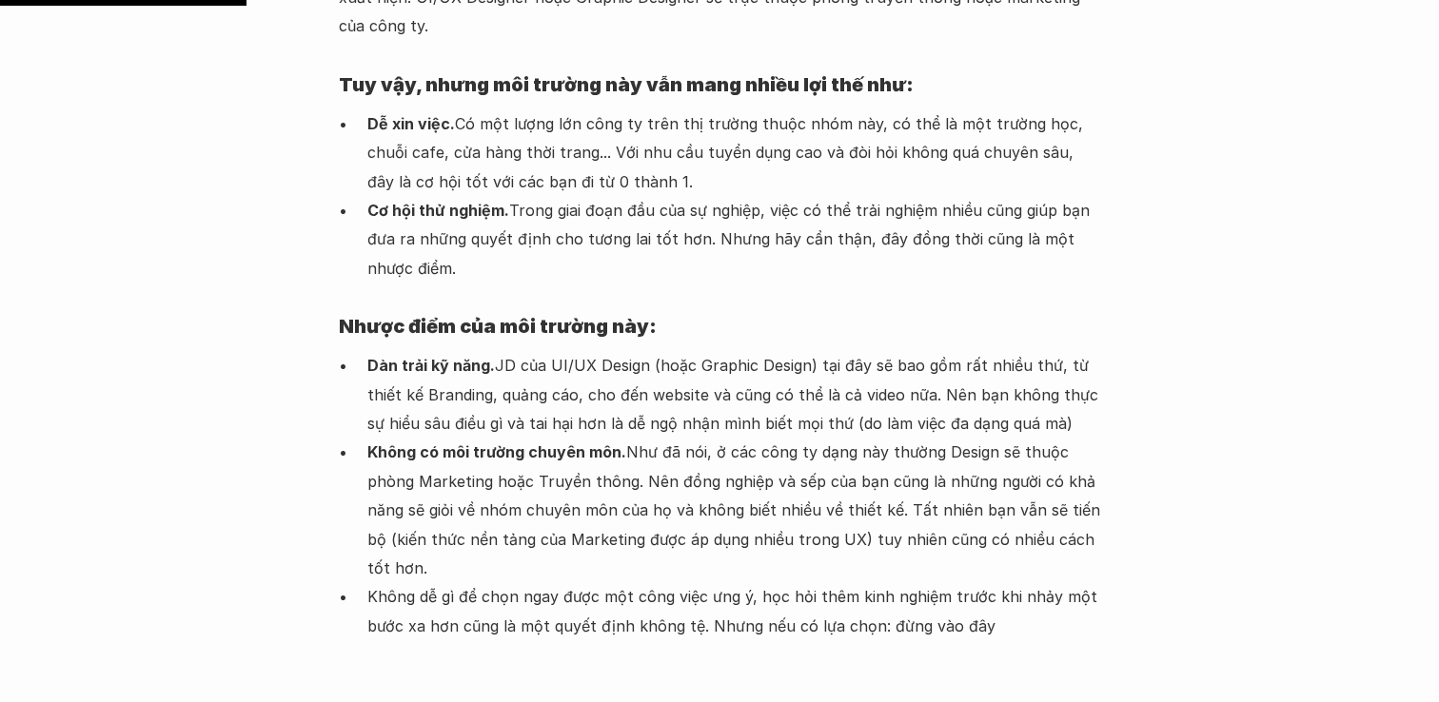
scroll to position [2367, 0]
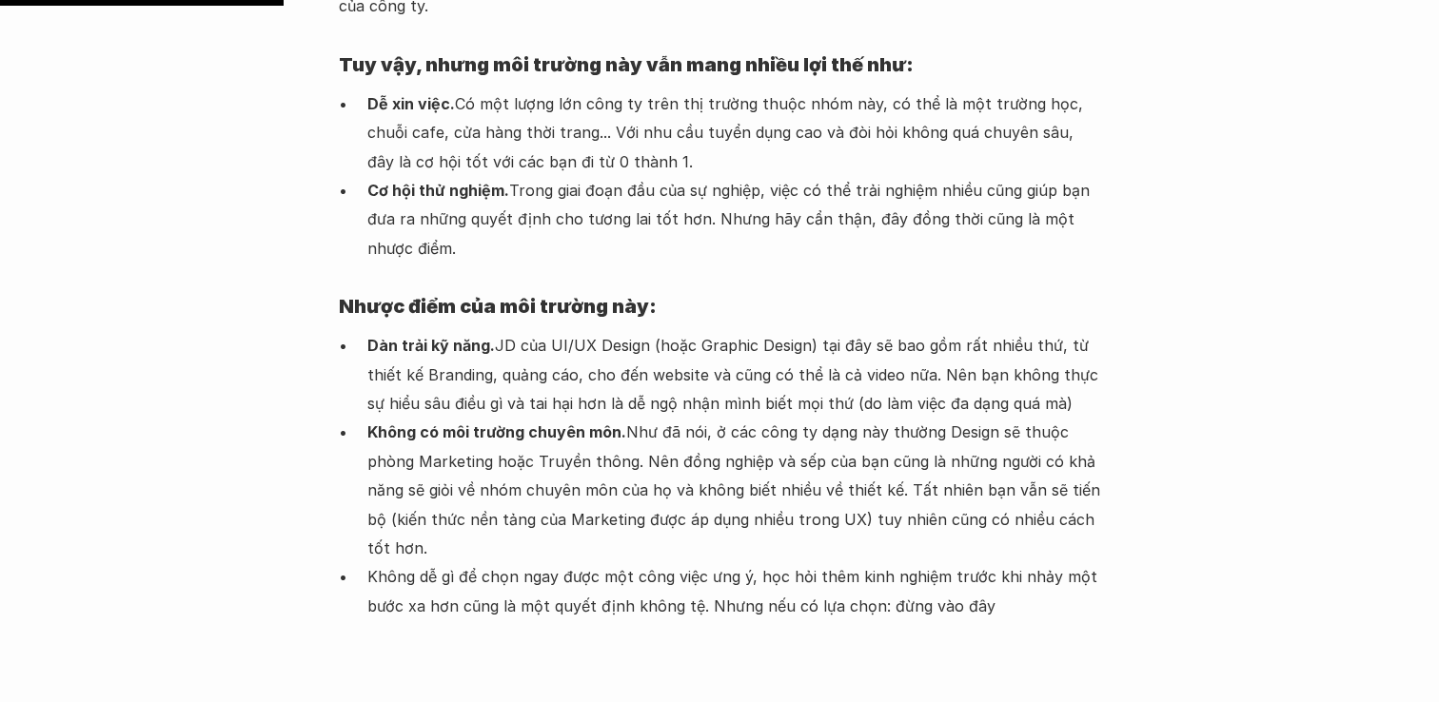
click at [615, 562] on p "Không dễ gì để chọn ngay được một công việc ưng ý, học hỏi thêm kinh nghiệm trư…" at bounding box center [733, 591] width 733 height 58
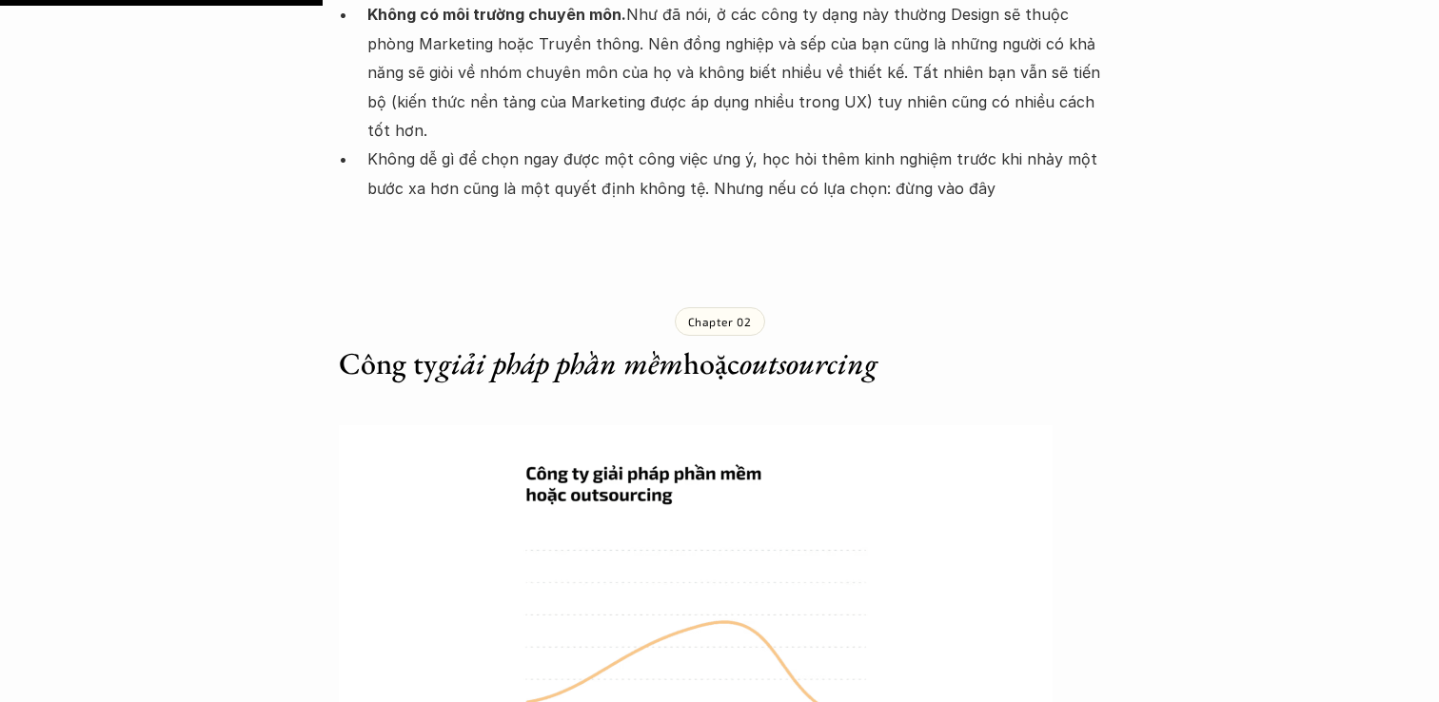
scroll to position [2812, 0]
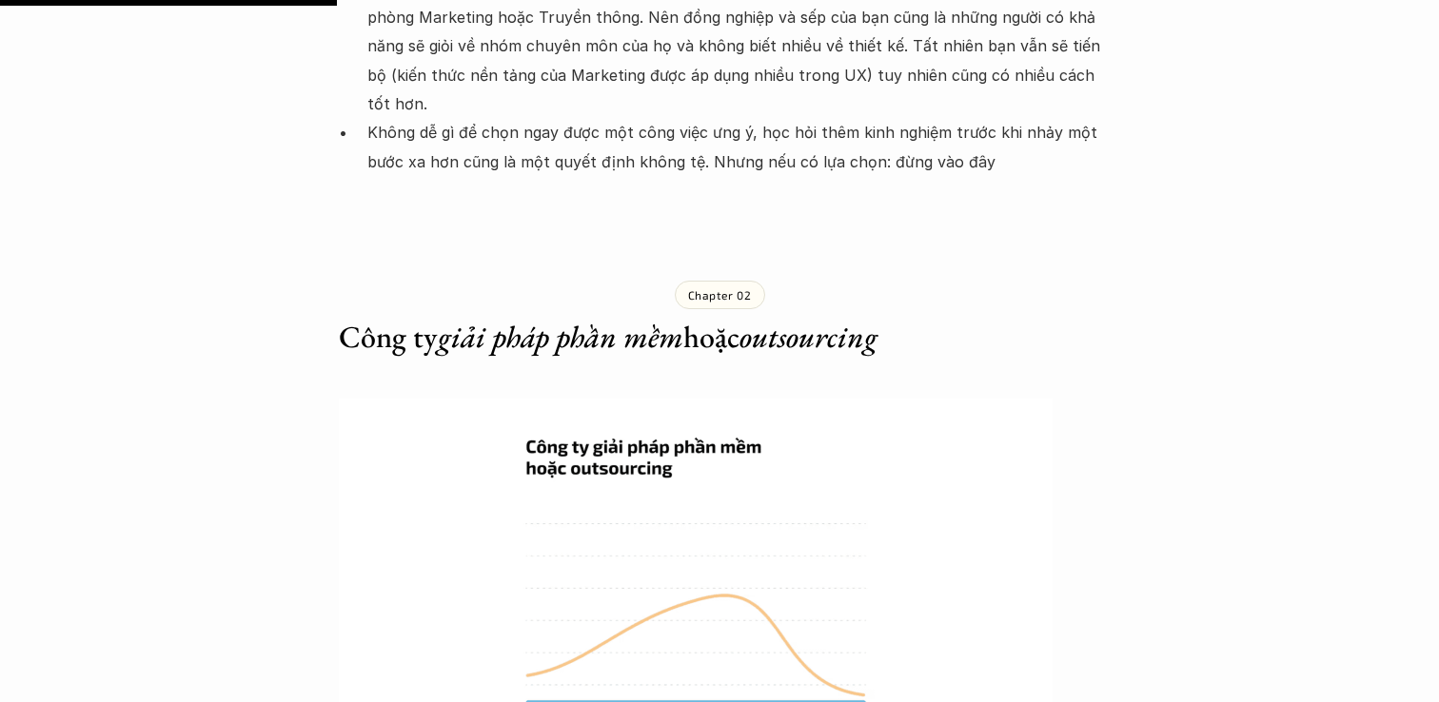
click at [654, 317] on em "giải pháp phần mềm" at bounding box center [560, 337] width 245 height 40
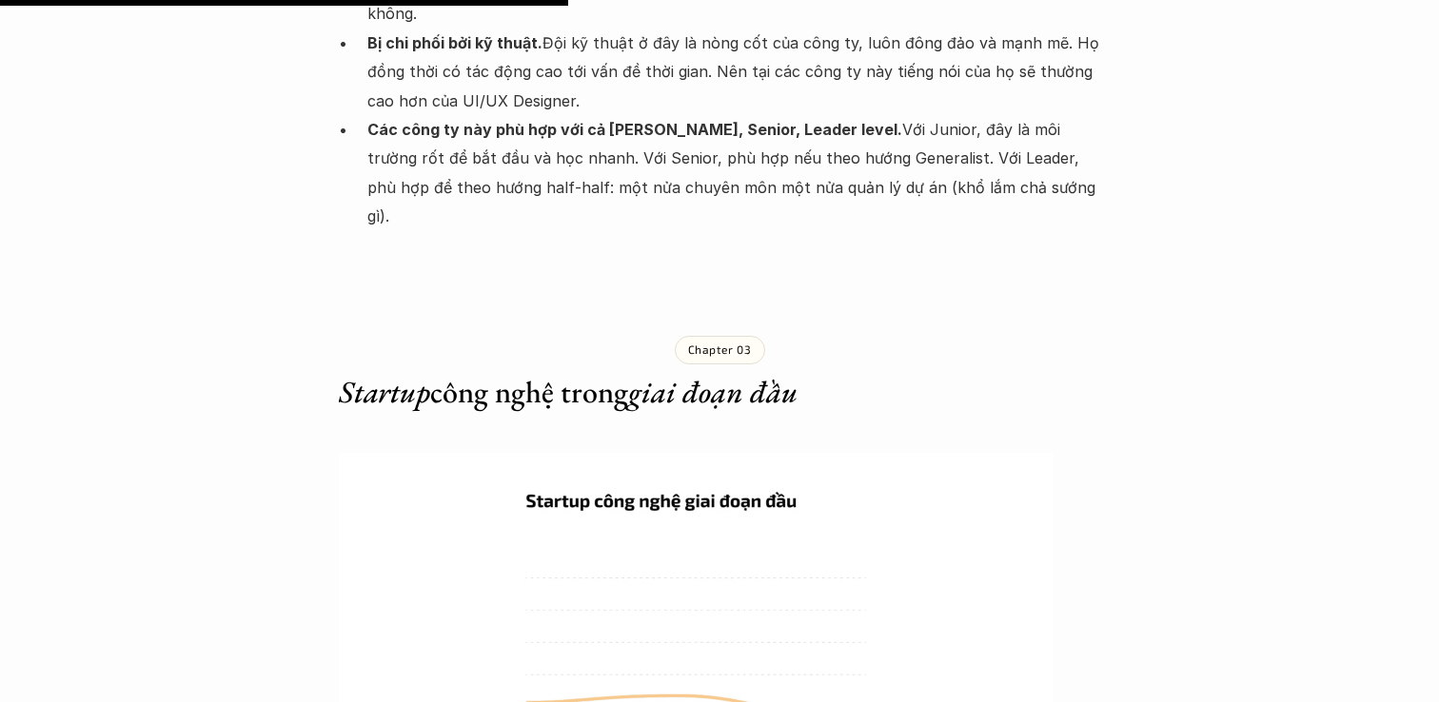
scroll to position [4741, 0]
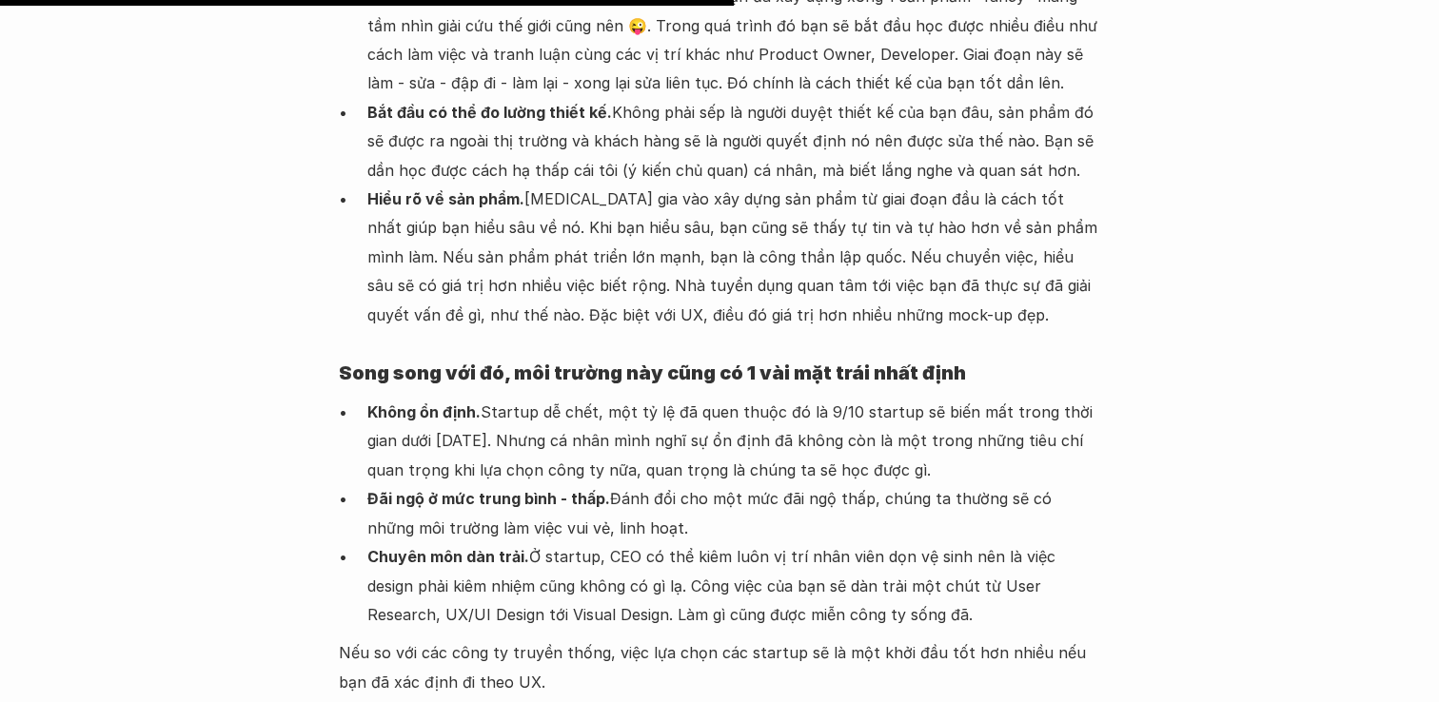
scroll to position [6126, 0]
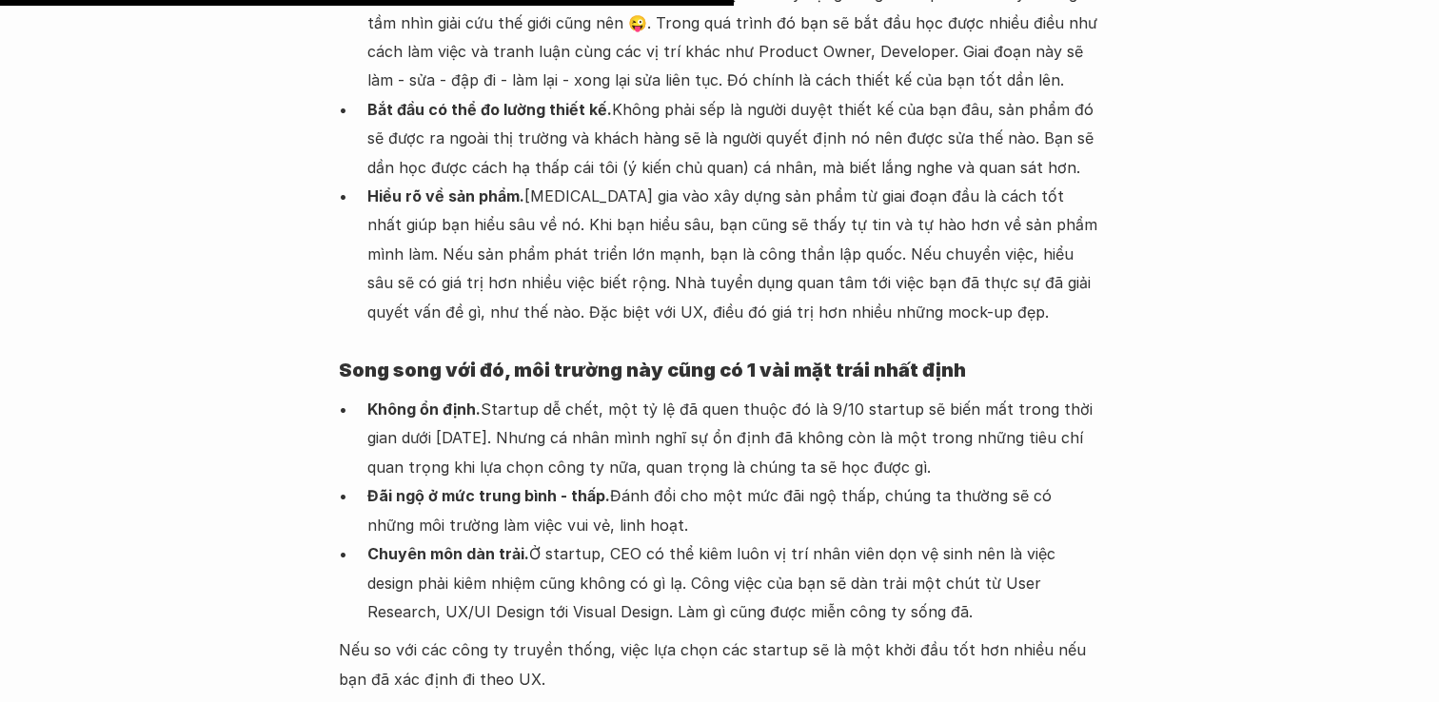
click at [224, 420] on div "Lúa hóa kiến thức Môi trường UX tại [GEOGRAPHIC_DATA] 🕔 [DATE] 🧑‍🎓 Ông giáo Tổn…" at bounding box center [719, 396] width 1439 height 12855
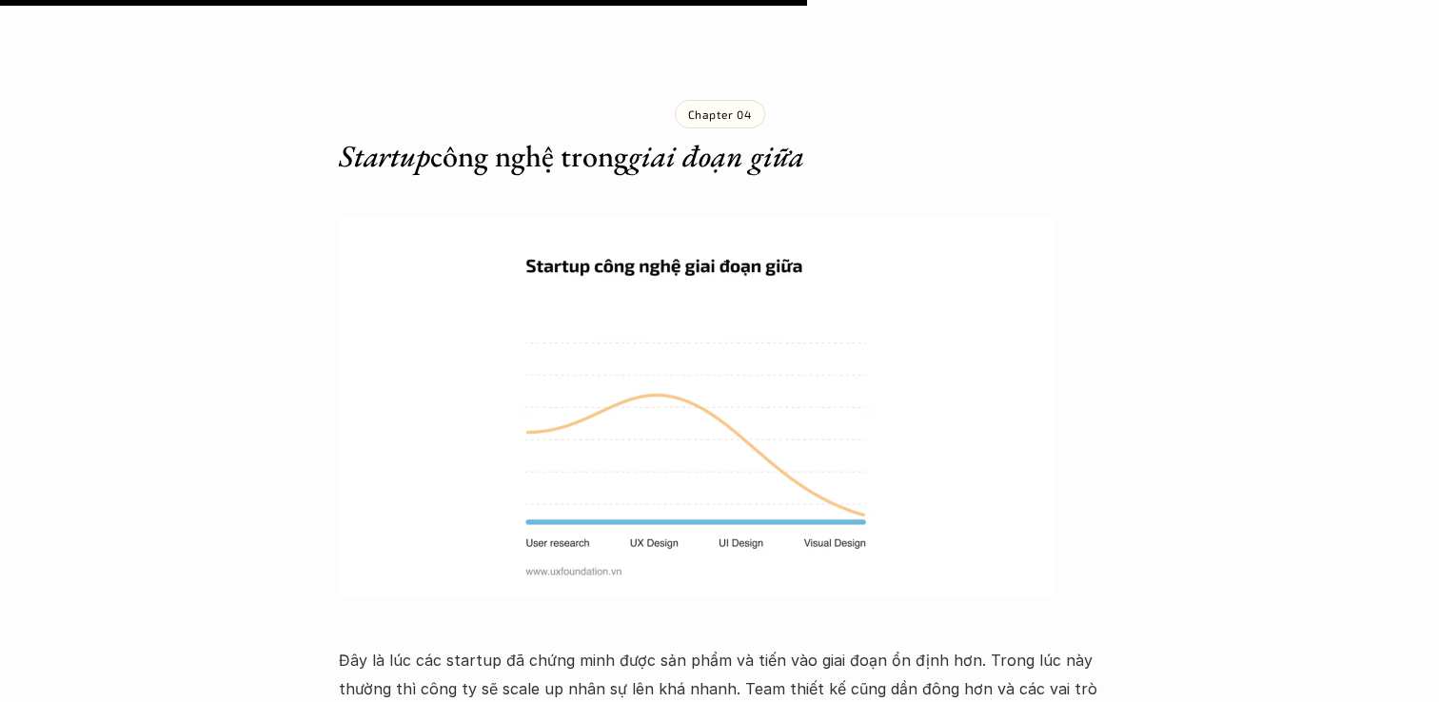
scroll to position [6852, 0]
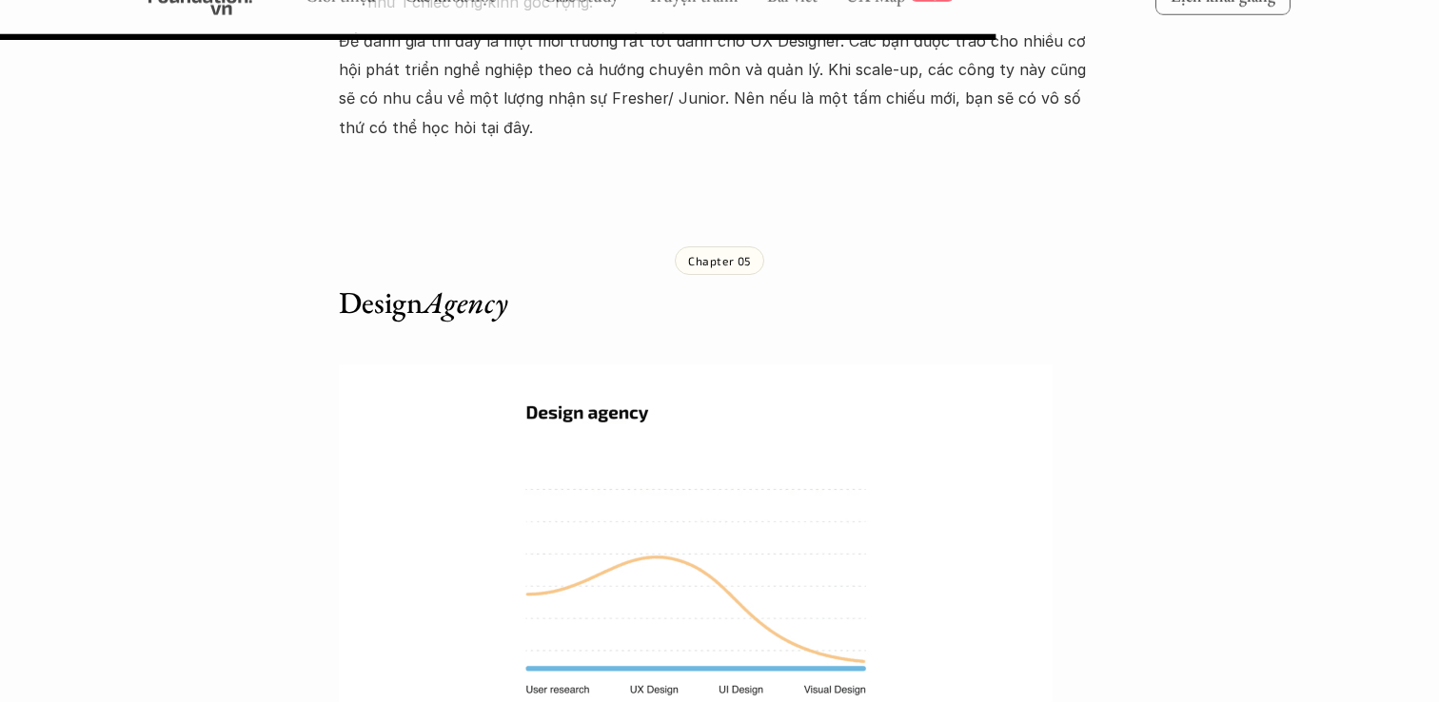
scroll to position [8310, 0]
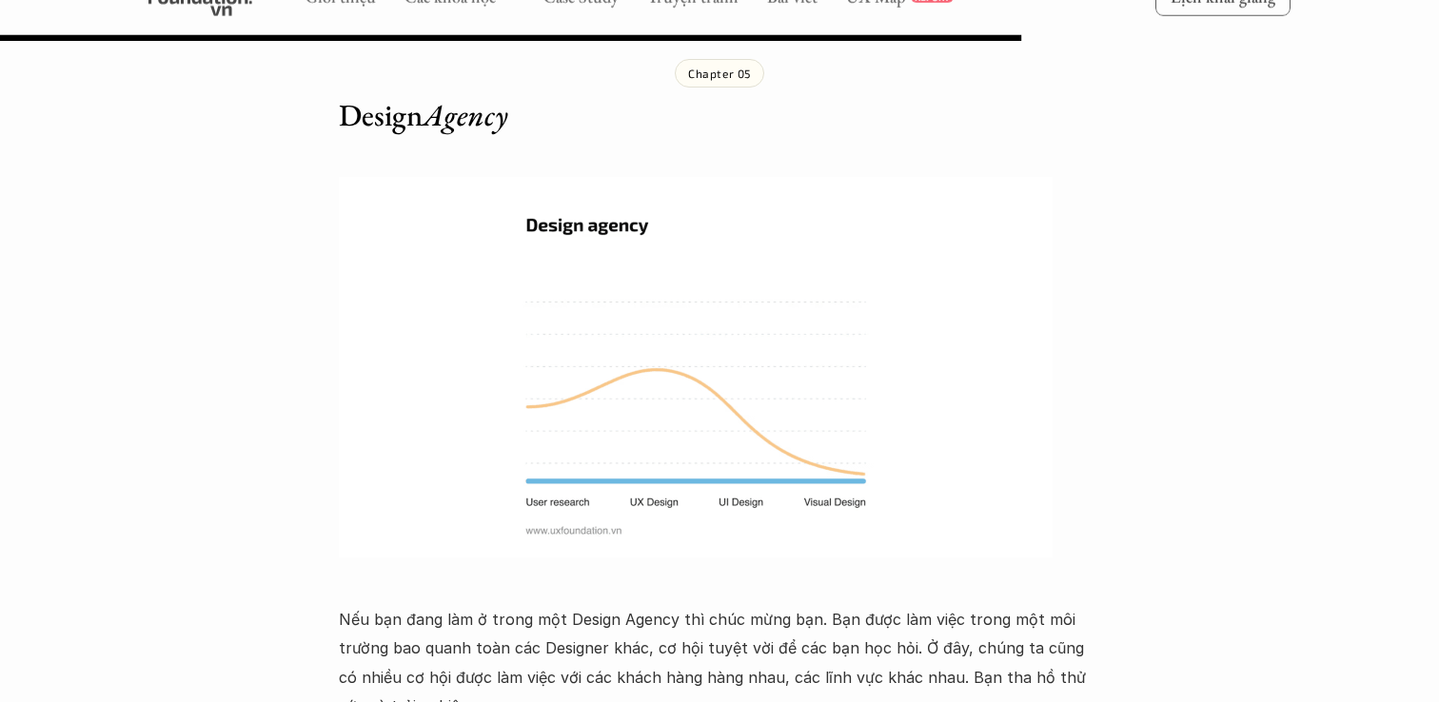
scroll to position [8532, 0]
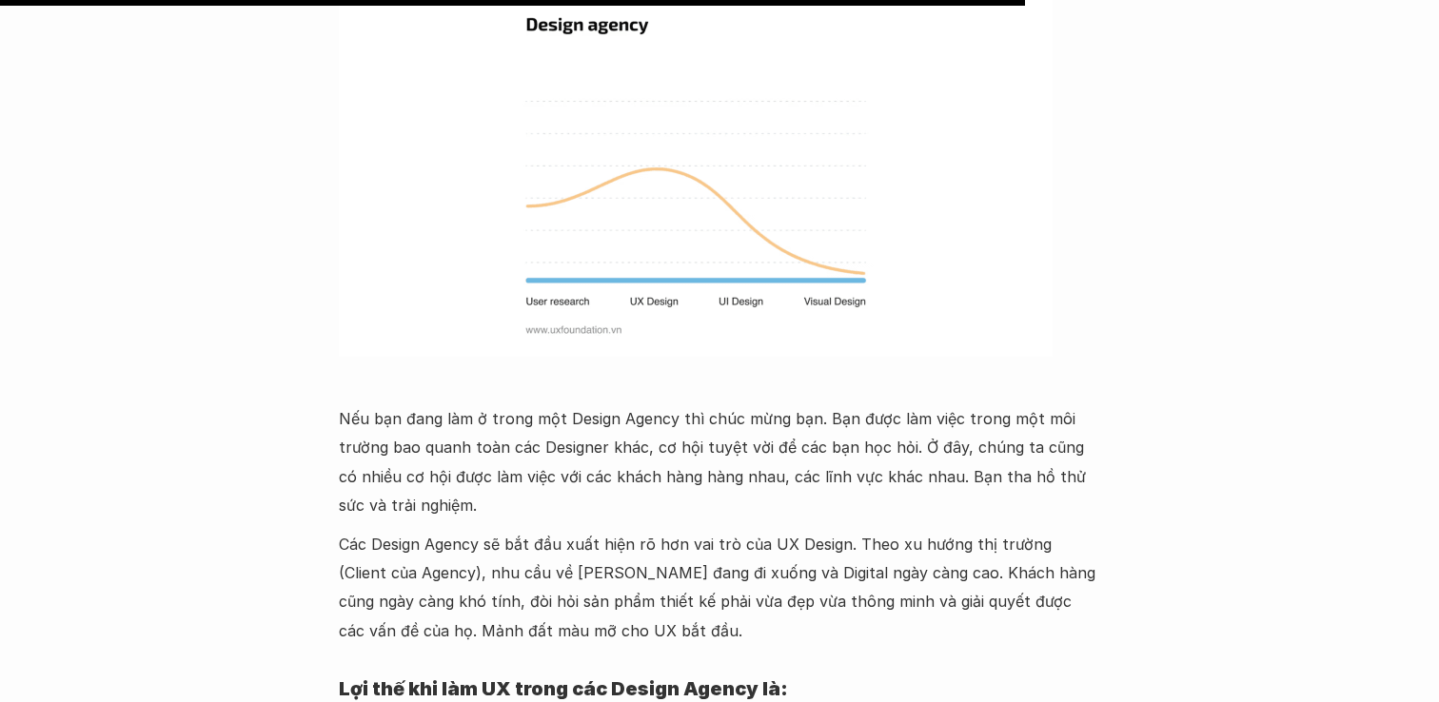
scroll to position [8743, 0]
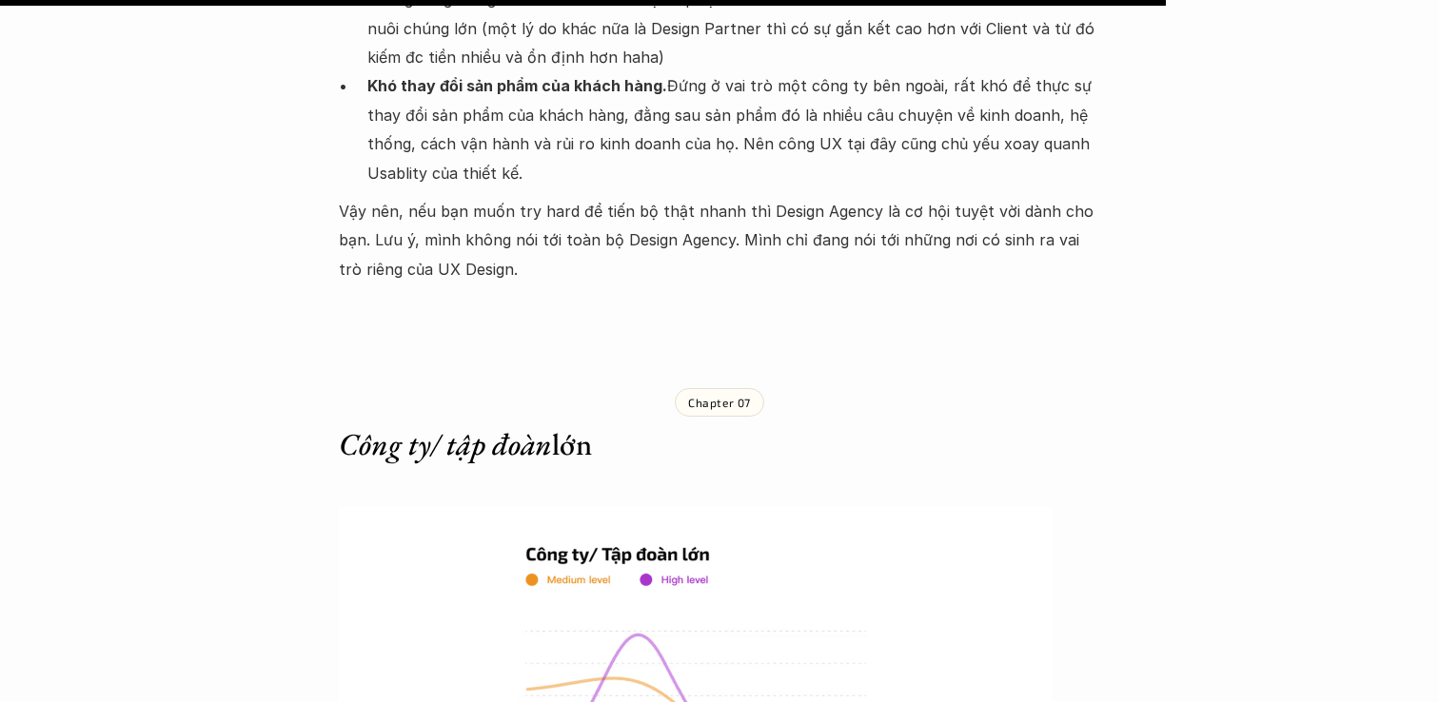
scroll to position [10042, 0]
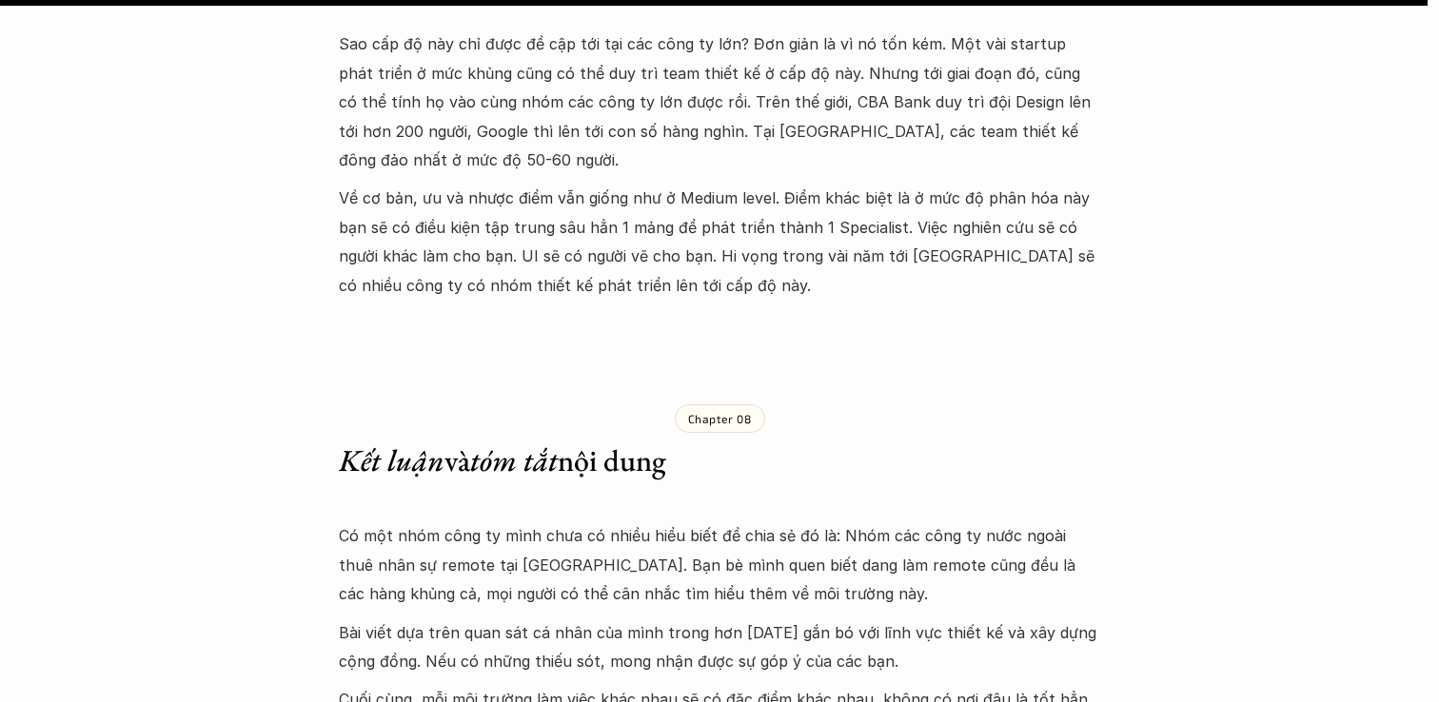
scroll to position [11912, 0]
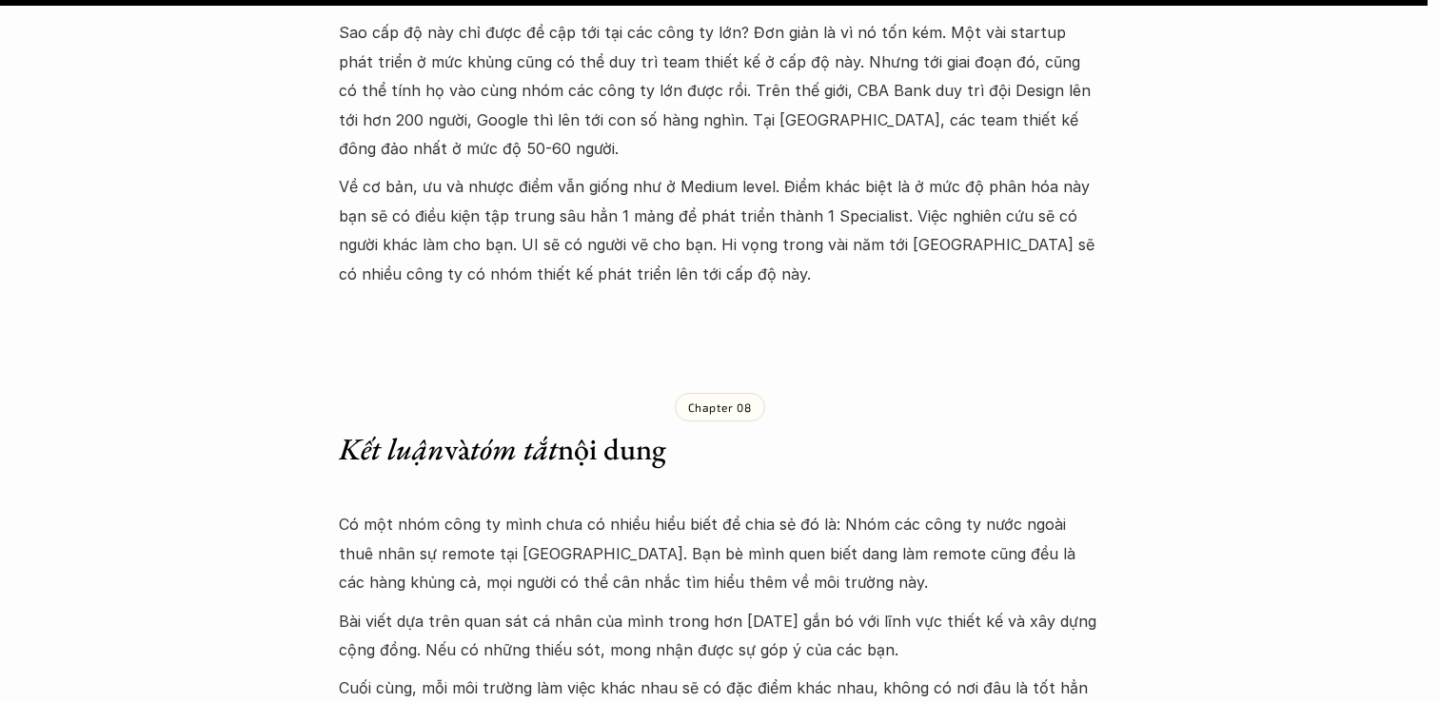
click at [411, 510] on p "Có một nhóm công ty mình chưa có nhiều hiểu biết để chia sẻ đó là: Nhóm các côn…" at bounding box center [719, 553] width 761 height 87
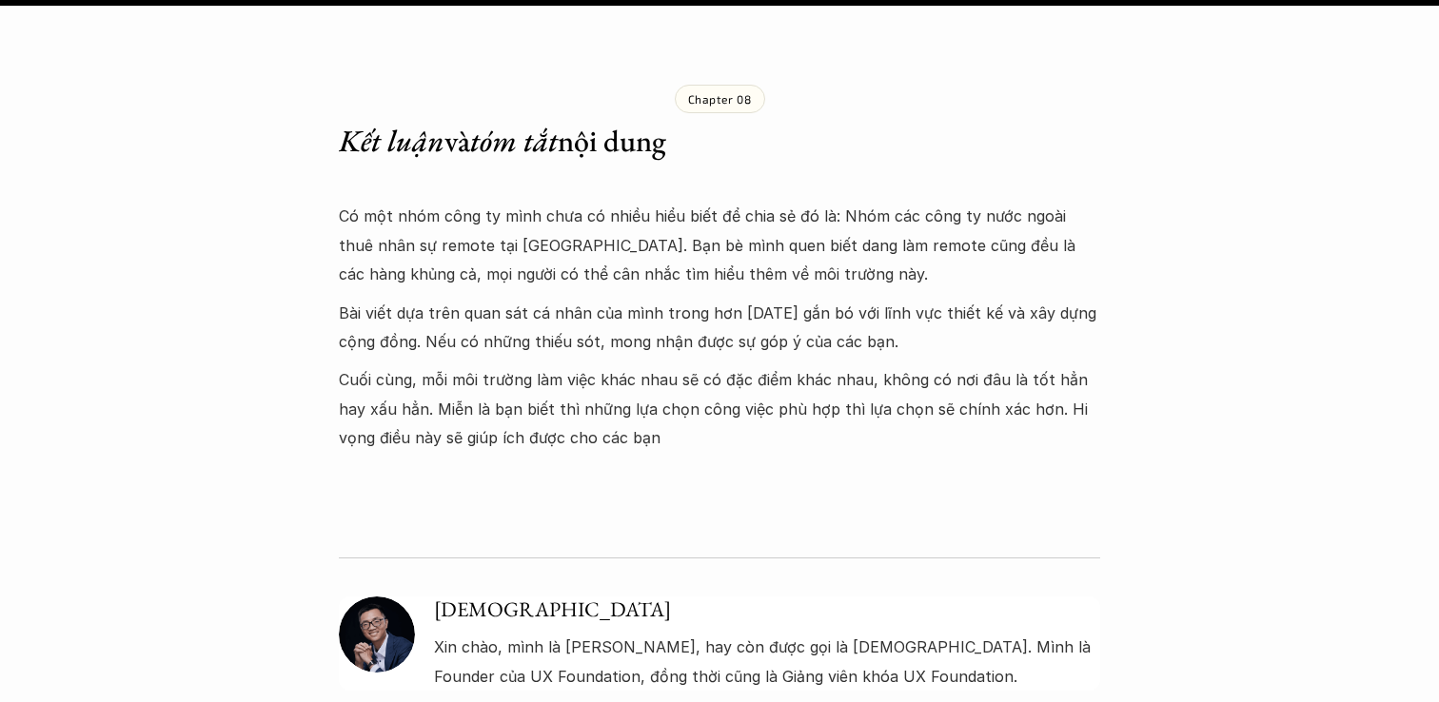
scroll to position [12238, 0]
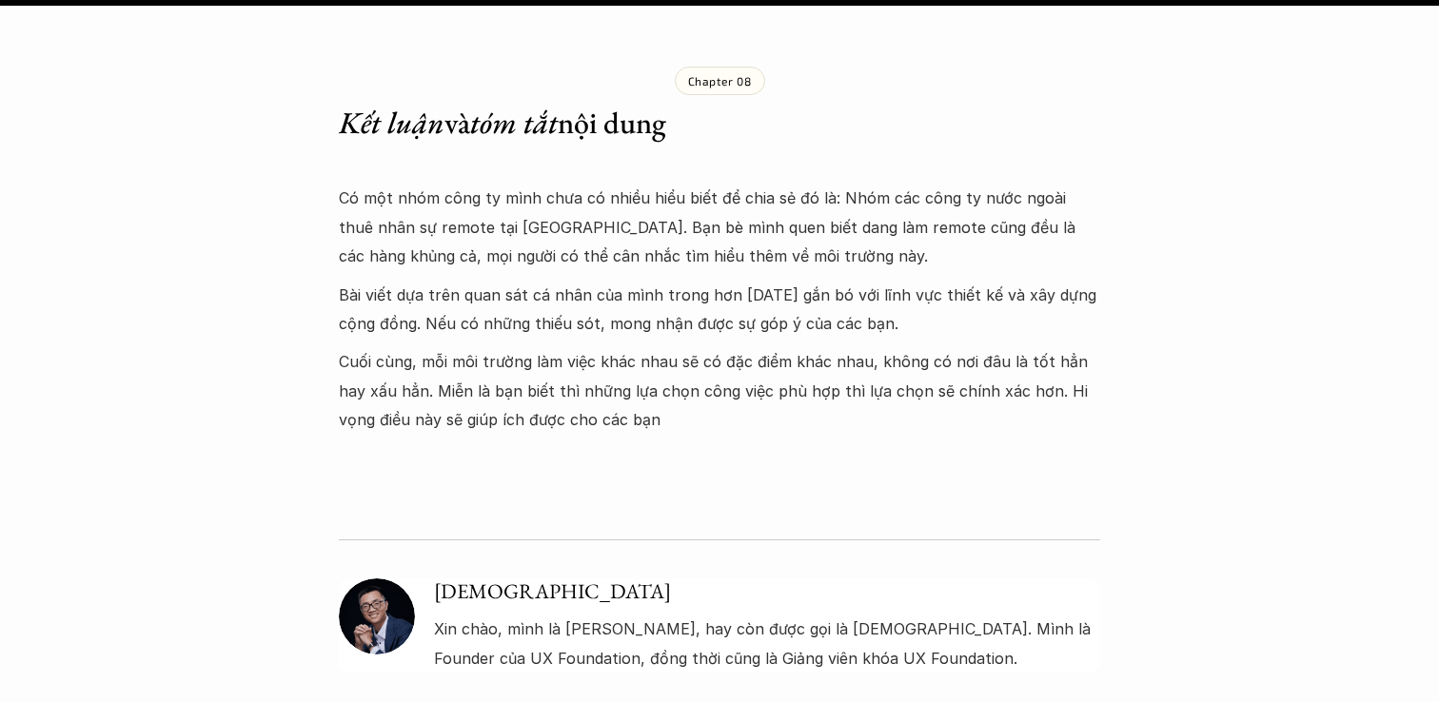
click at [641, 579] on h5 "[DEMOGRAPHIC_DATA]" at bounding box center [767, 593] width 666 height 28
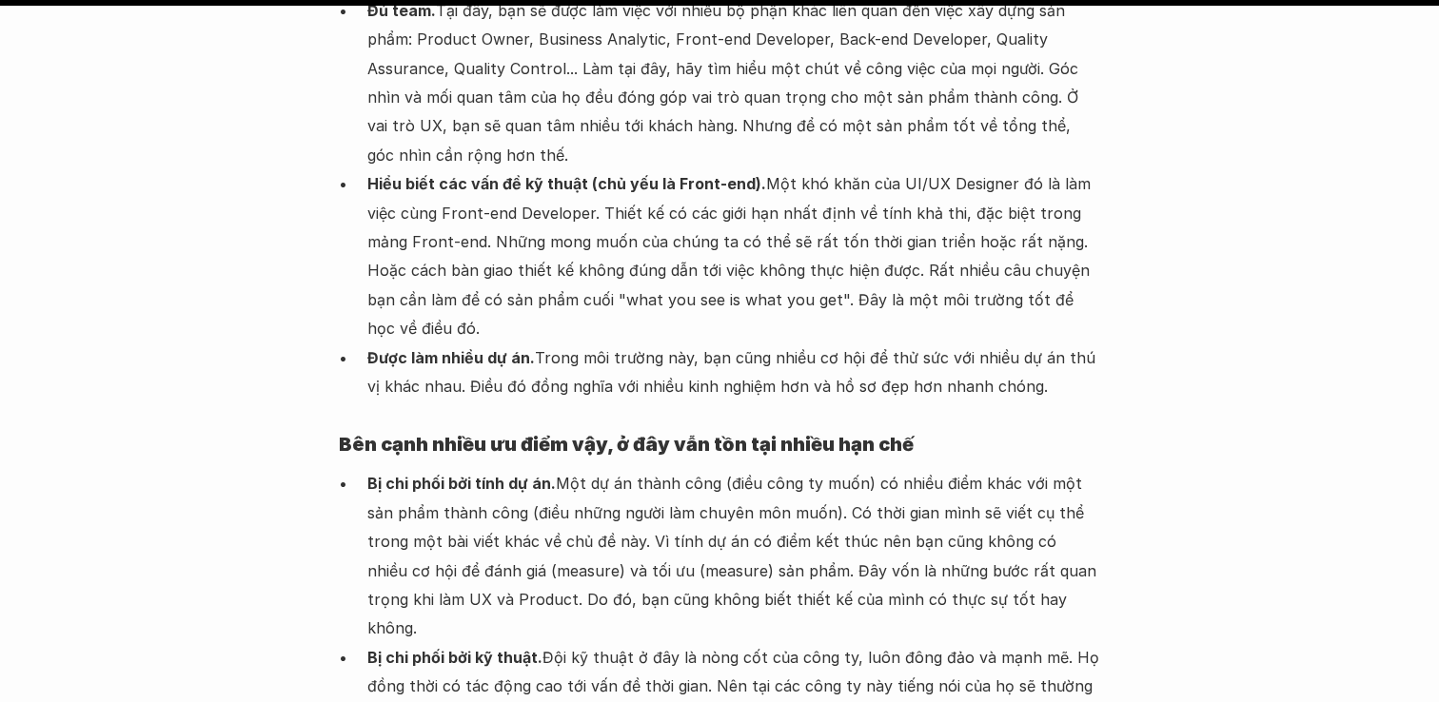
scroll to position [0, 0]
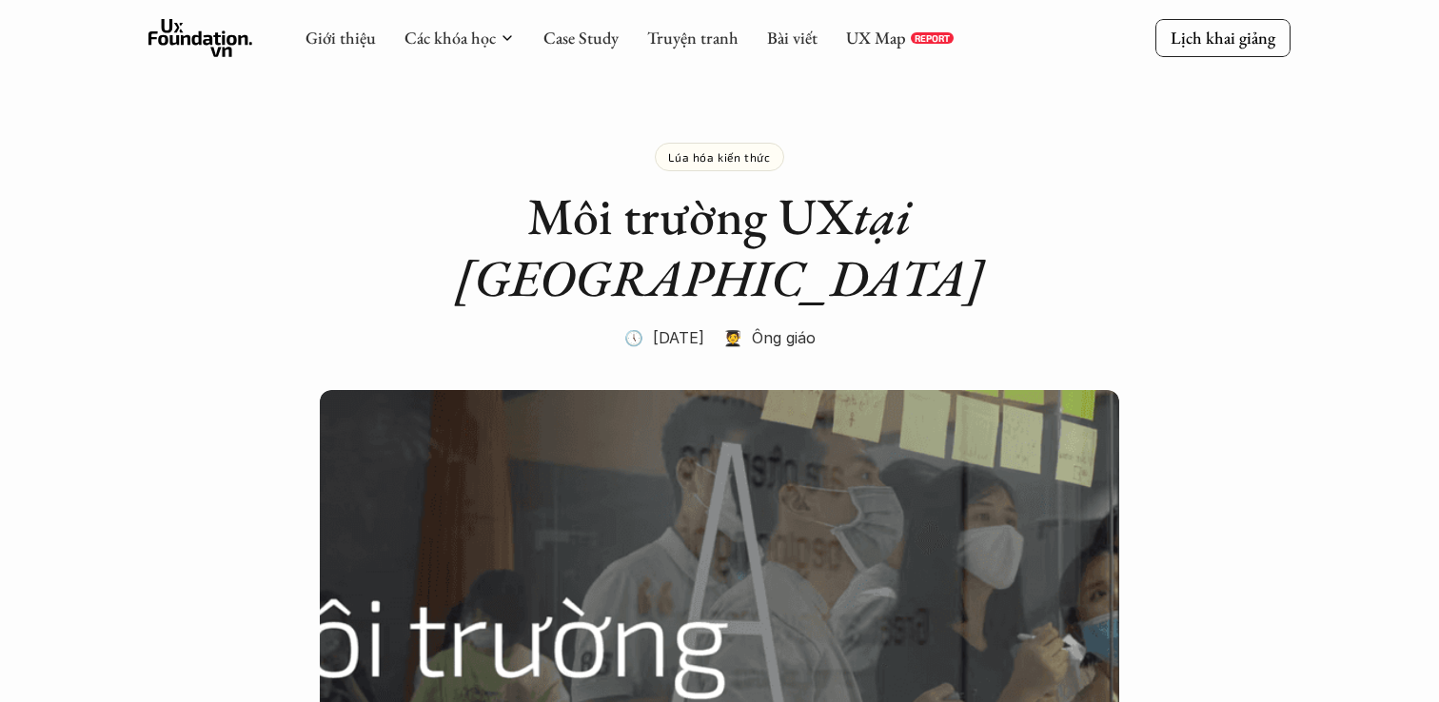
click at [633, 220] on h1 "Môi trường UX tại [GEOGRAPHIC_DATA]" at bounding box center [719, 248] width 761 height 124
copy h1 "UX"
drag, startPoint x: 678, startPoint y: 219, endPoint x: 730, endPoint y: 221, distance: 51.4
click at [730, 221] on h1 "Môi trường UX tại [GEOGRAPHIC_DATA]" at bounding box center [719, 248] width 761 height 124
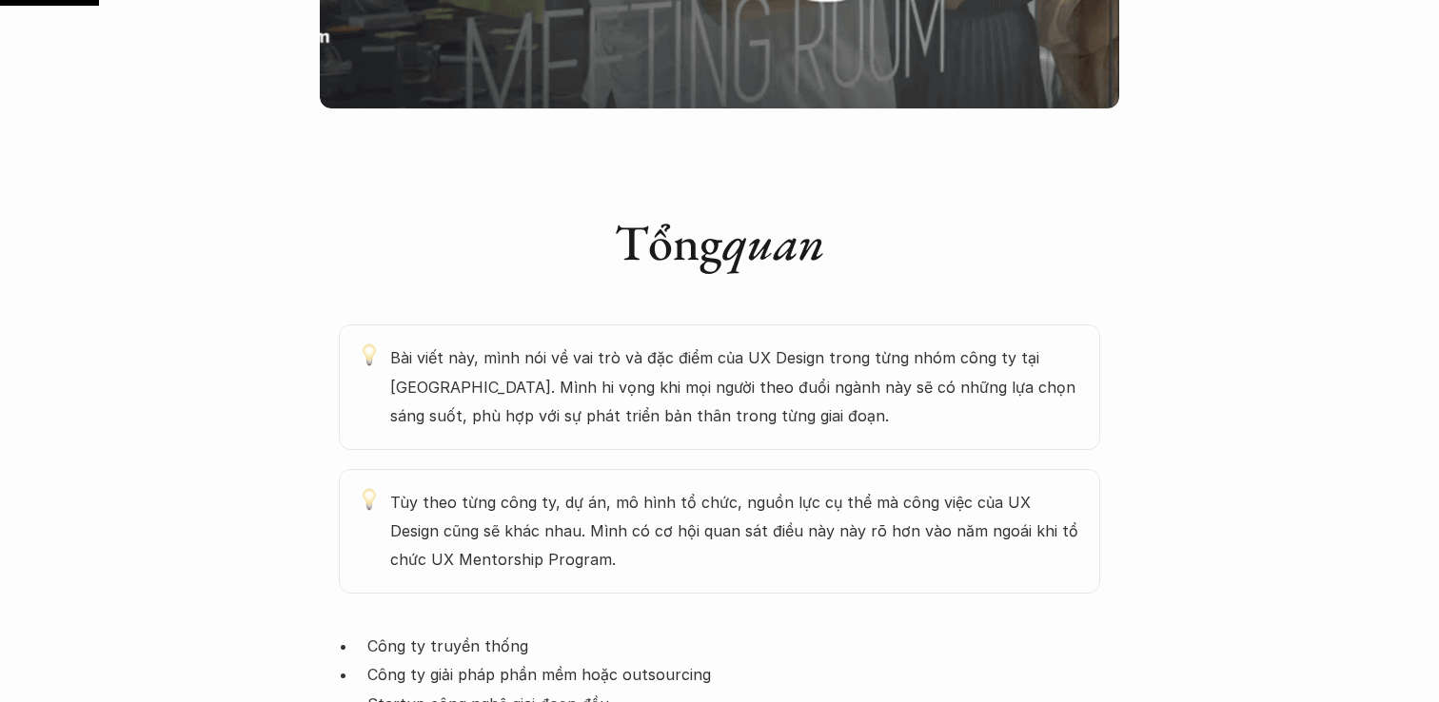
scroll to position [824, 0]
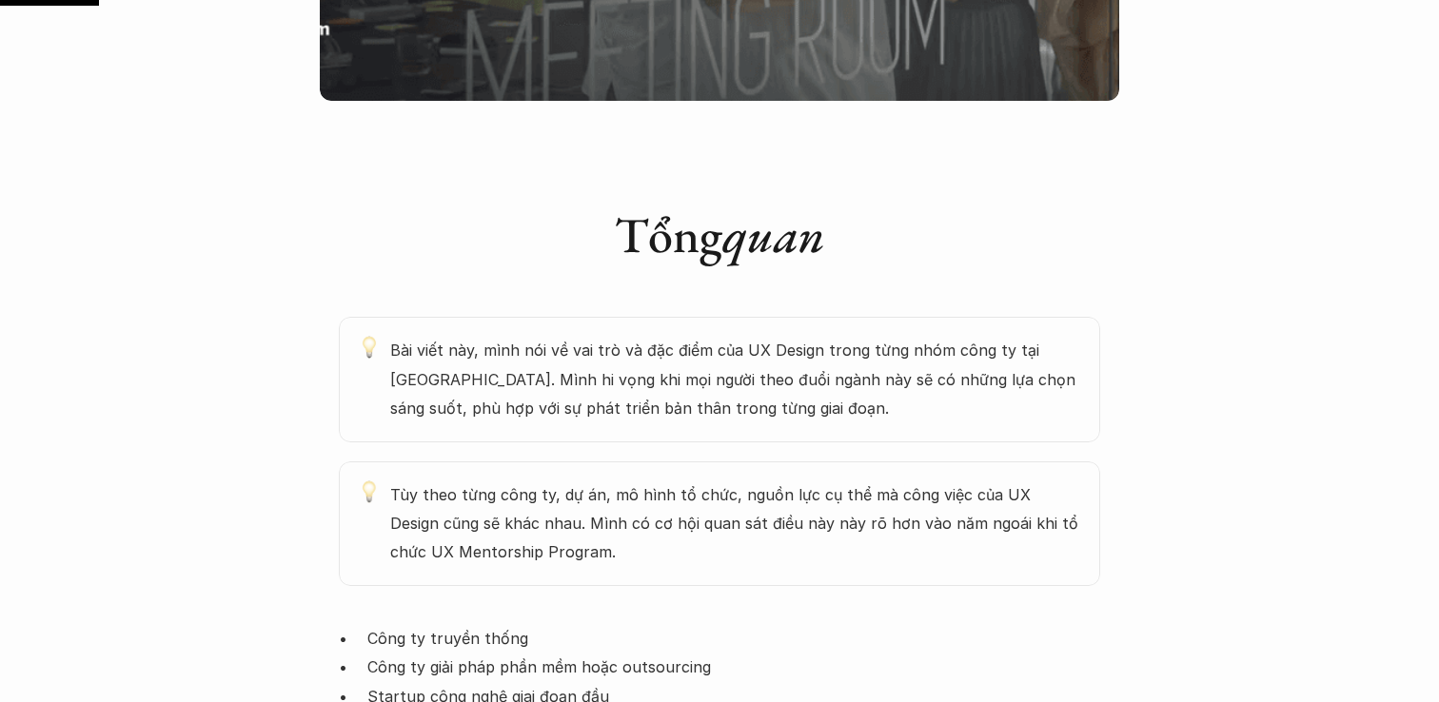
click at [568, 336] on p "Bài viết này, mình nói về vai trò và đặc điểm của UX Design trong từng nhóm côn…" at bounding box center [735, 379] width 691 height 87
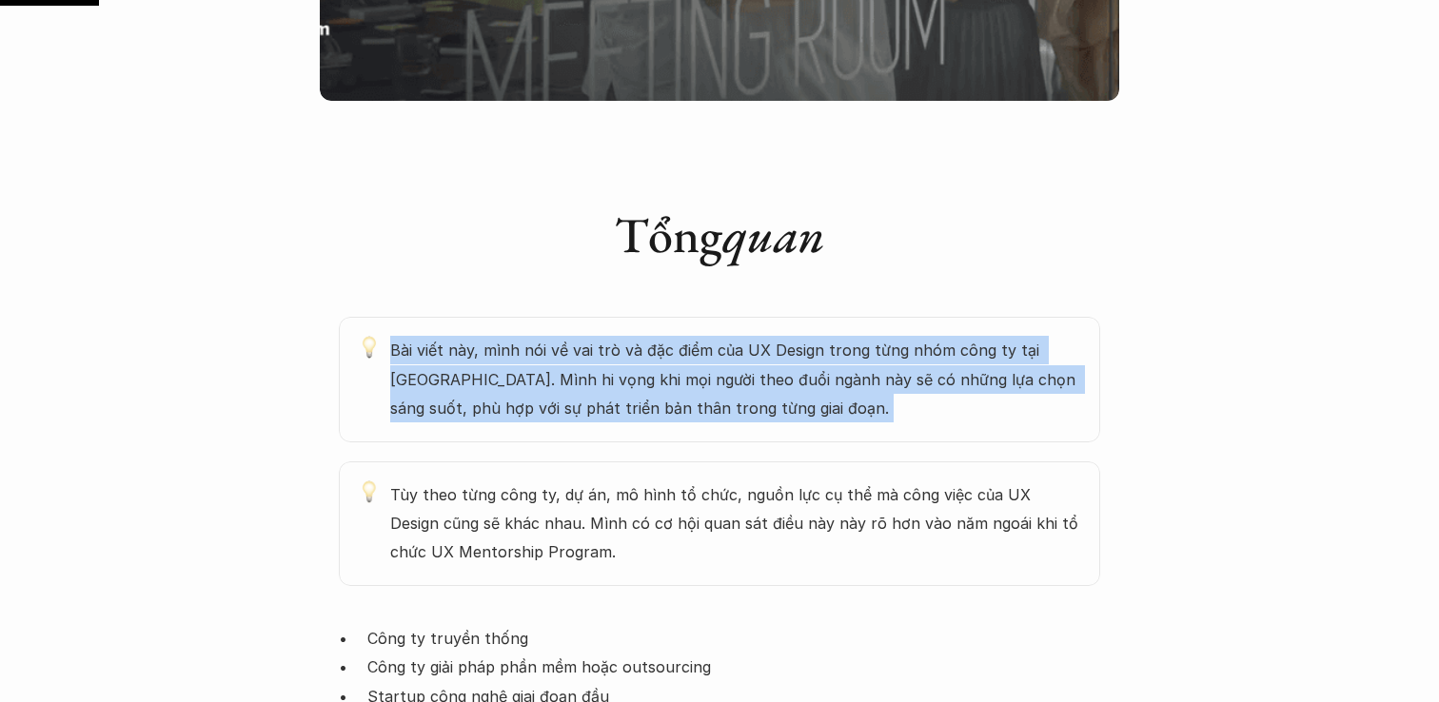
click at [806, 350] on p "Bài viết này, mình nói về vai trò và đặc điểm của UX Design trong từng nhóm côn…" at bounding box center [735, 379] width 691 height 87
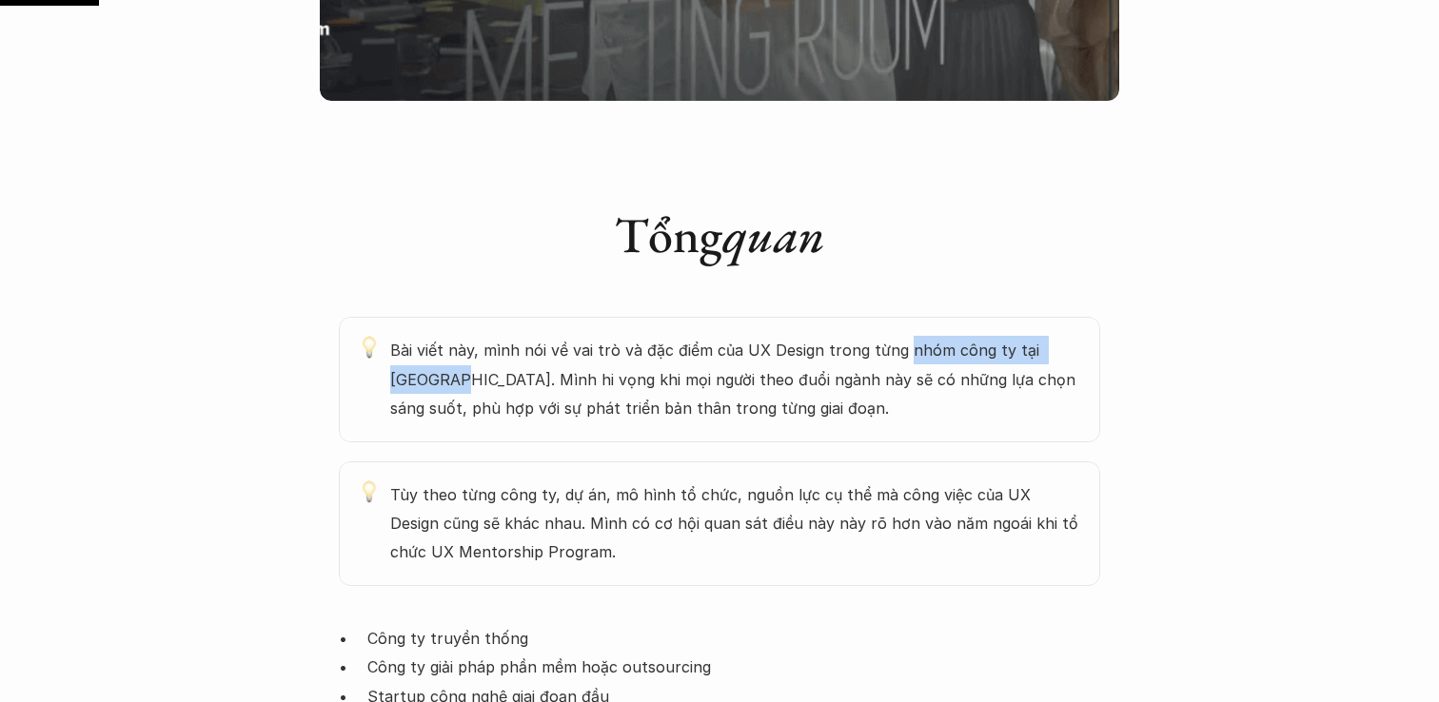
drag, startPoint x: 897, startPoint y: 292, endPoint x: 423, endPoint y: 318, distance: 474.5
click at [423, 336] on p "Bài viết này, mình nói về vai trò và đặc điểm của UX Design trong từng nhóm côn…" at bounding box center [735, 379] width 691 height 87
